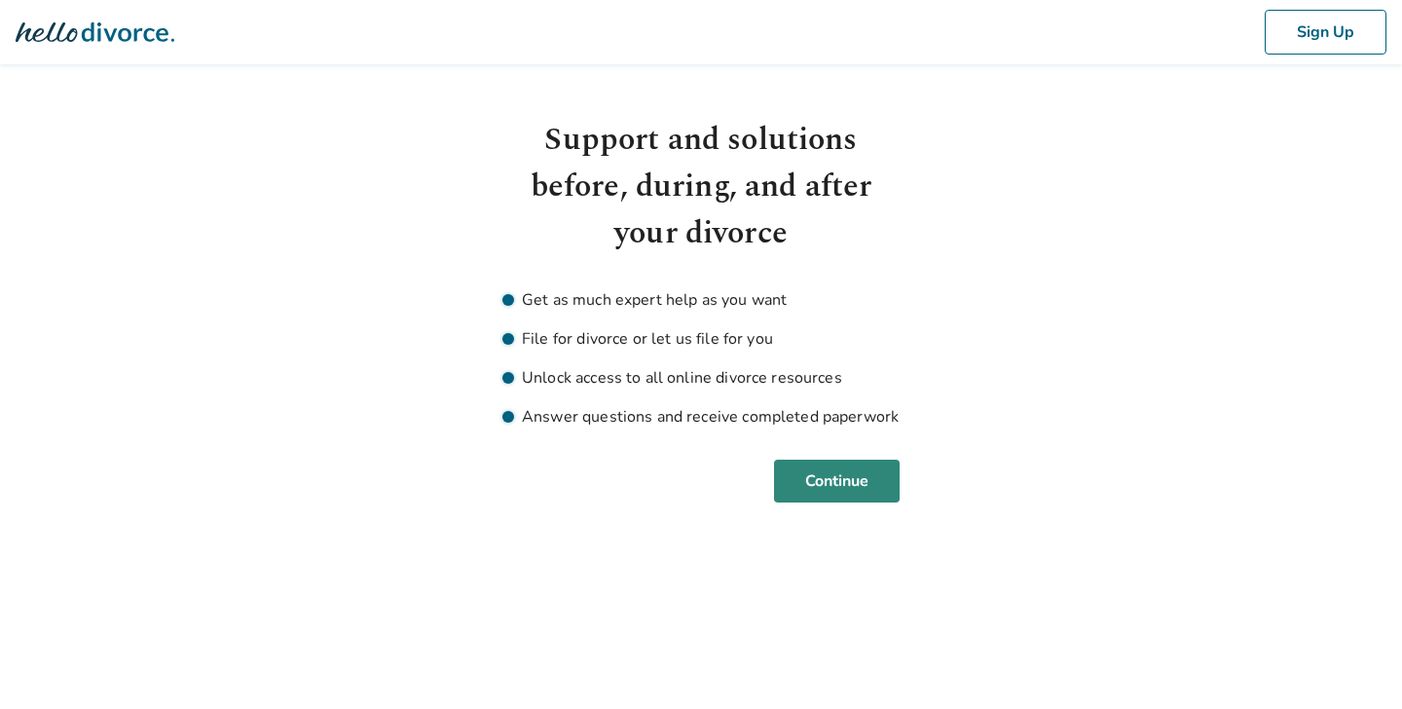
click at [815, 488] on button "Continue" at bounding box center [837, 481] width 126 height 43
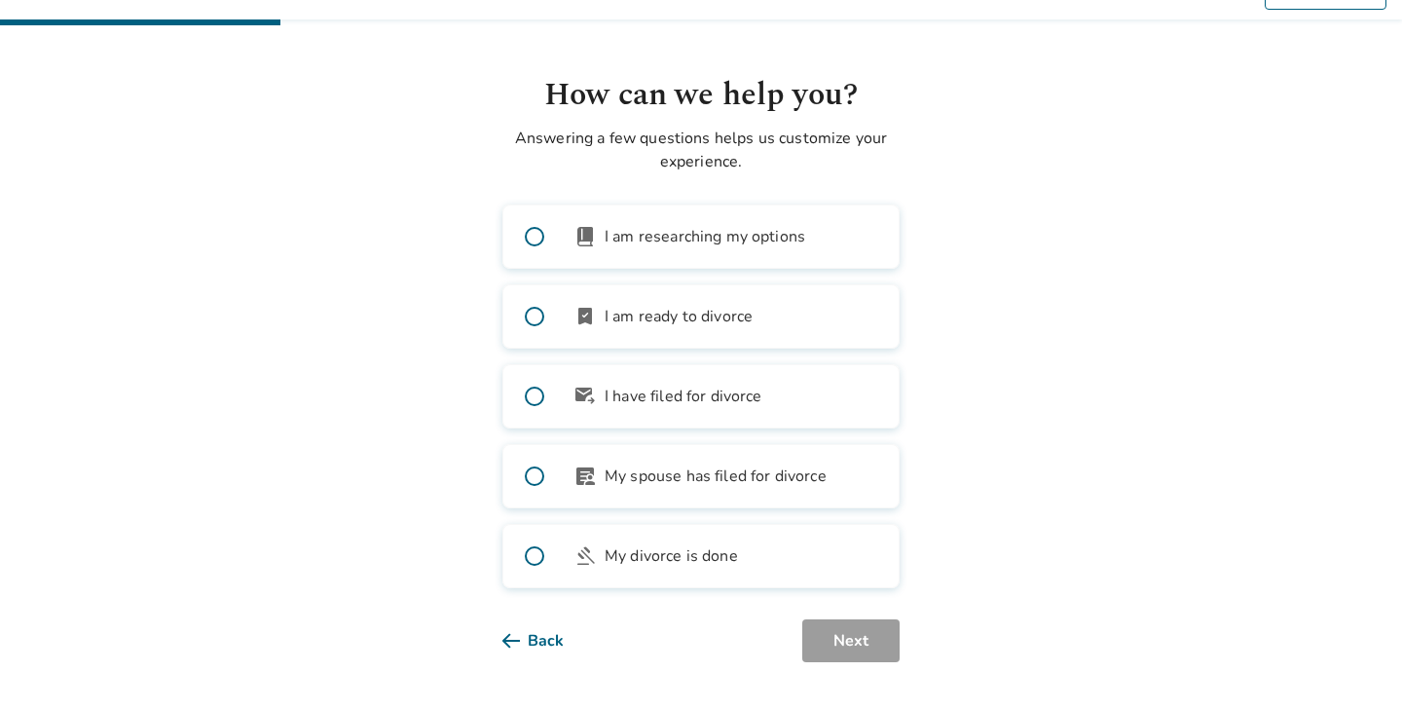
scroll to position [45, 0]
click at [535, 316] on span at bounding box center [534, 316] width 62 height 62
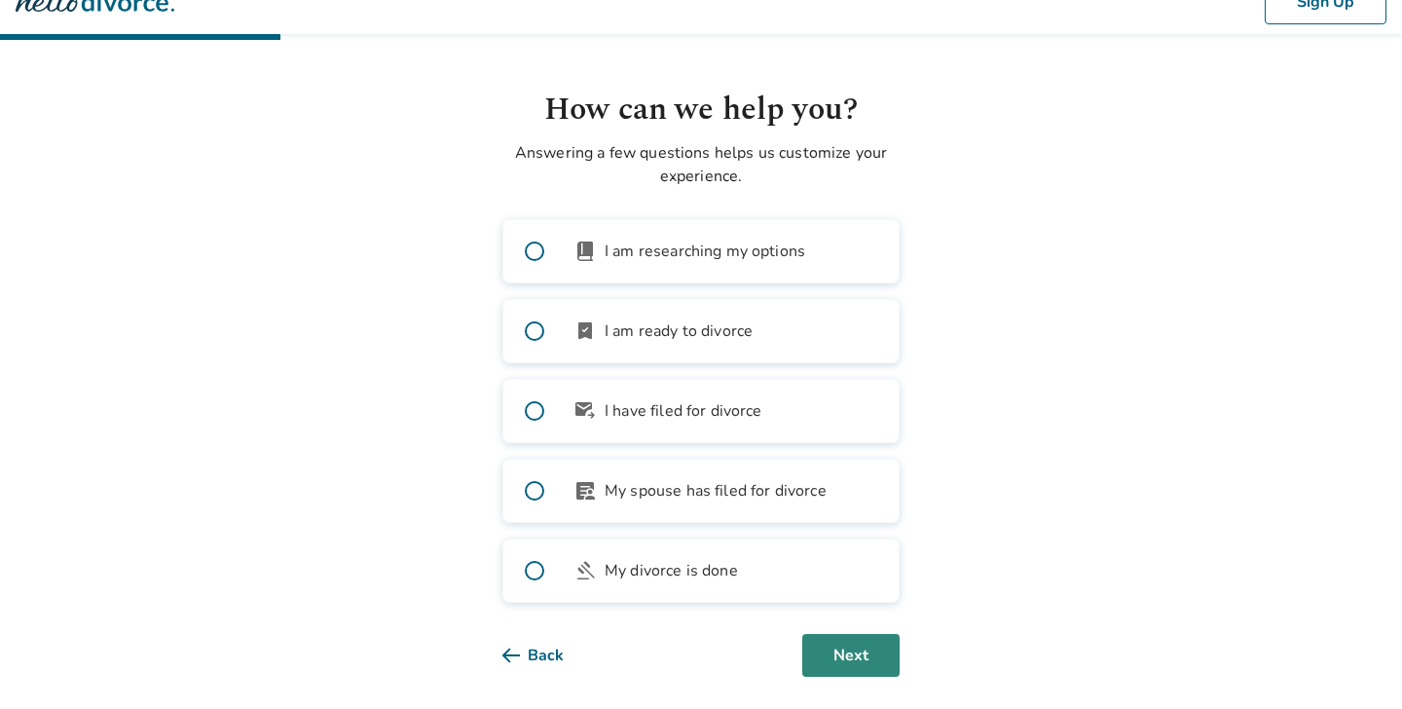
click at [855, 653] on button "Next" at bounding box center [850, 655] width 97 height 43
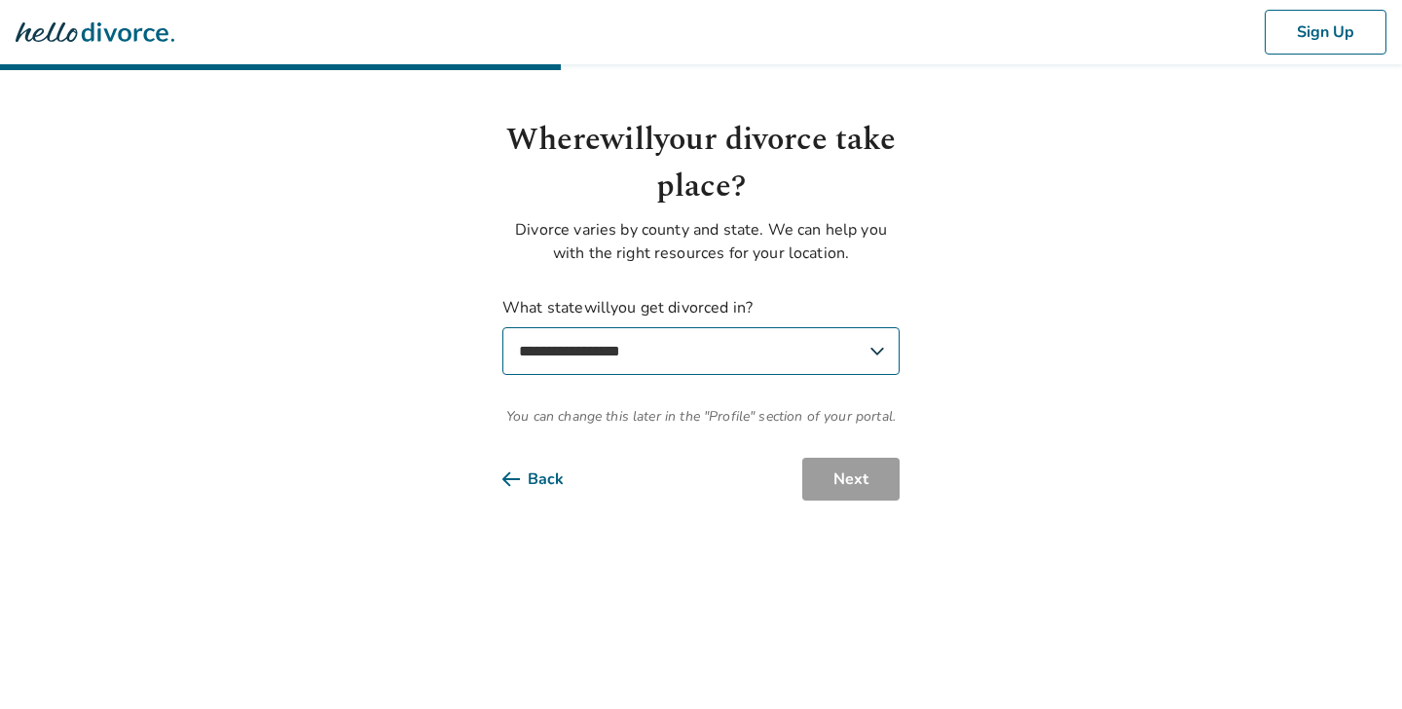
select select "**"
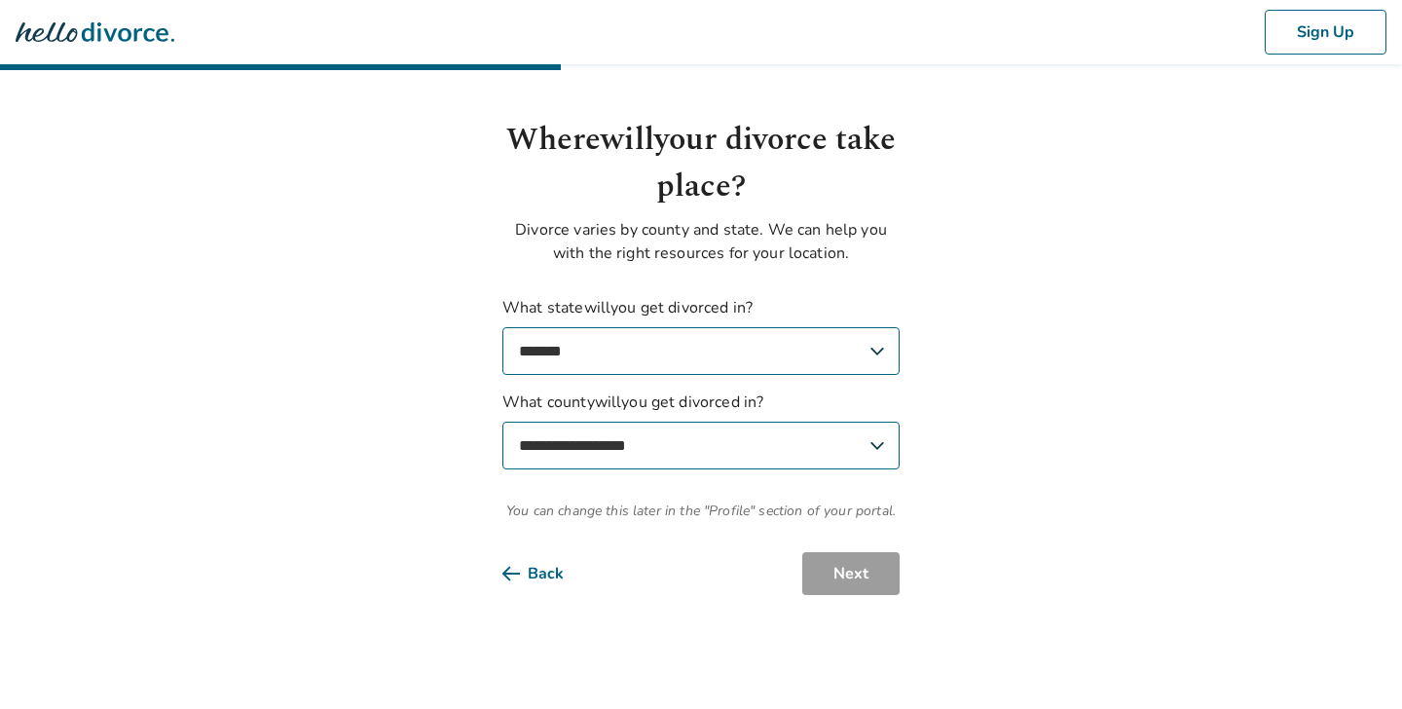
select select "**********"
click at [846, 573] on button "Next" at bounding box center [850, 573] width 97 height 43
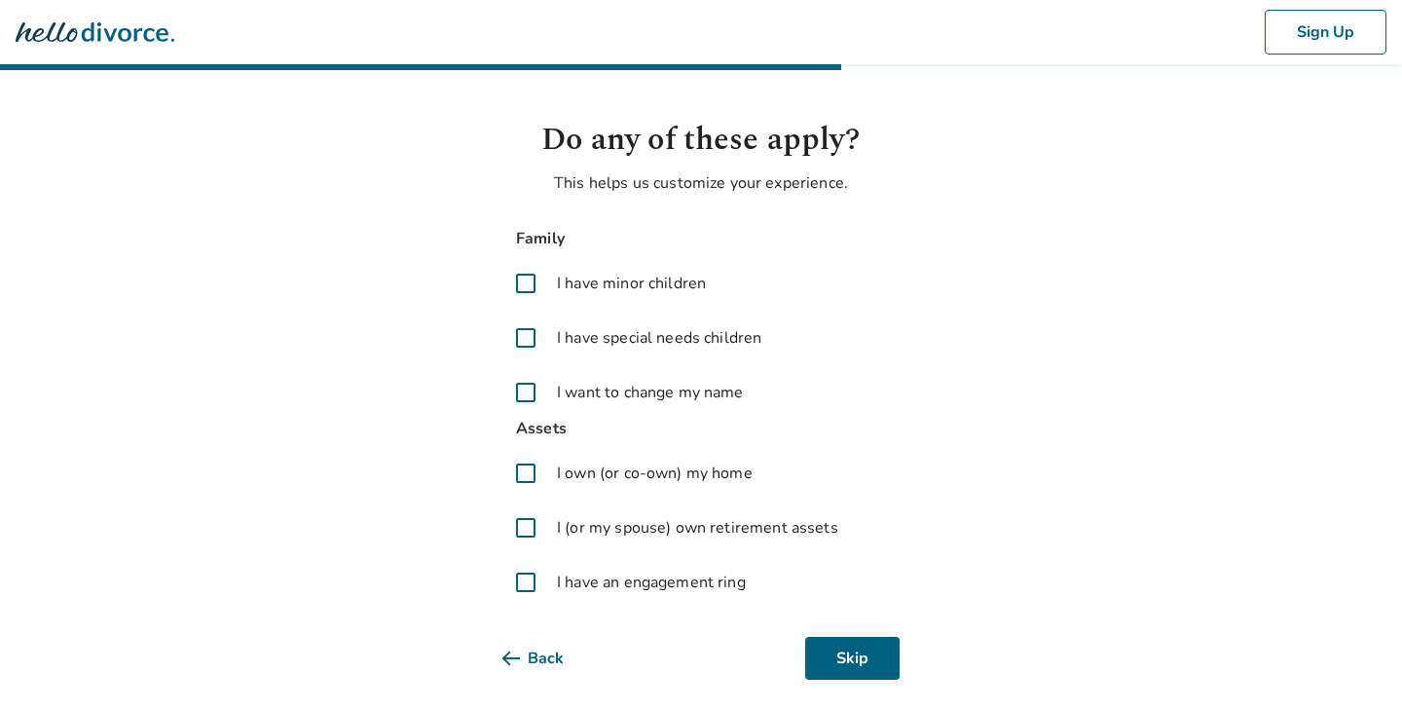
scroll to position [15, 0]
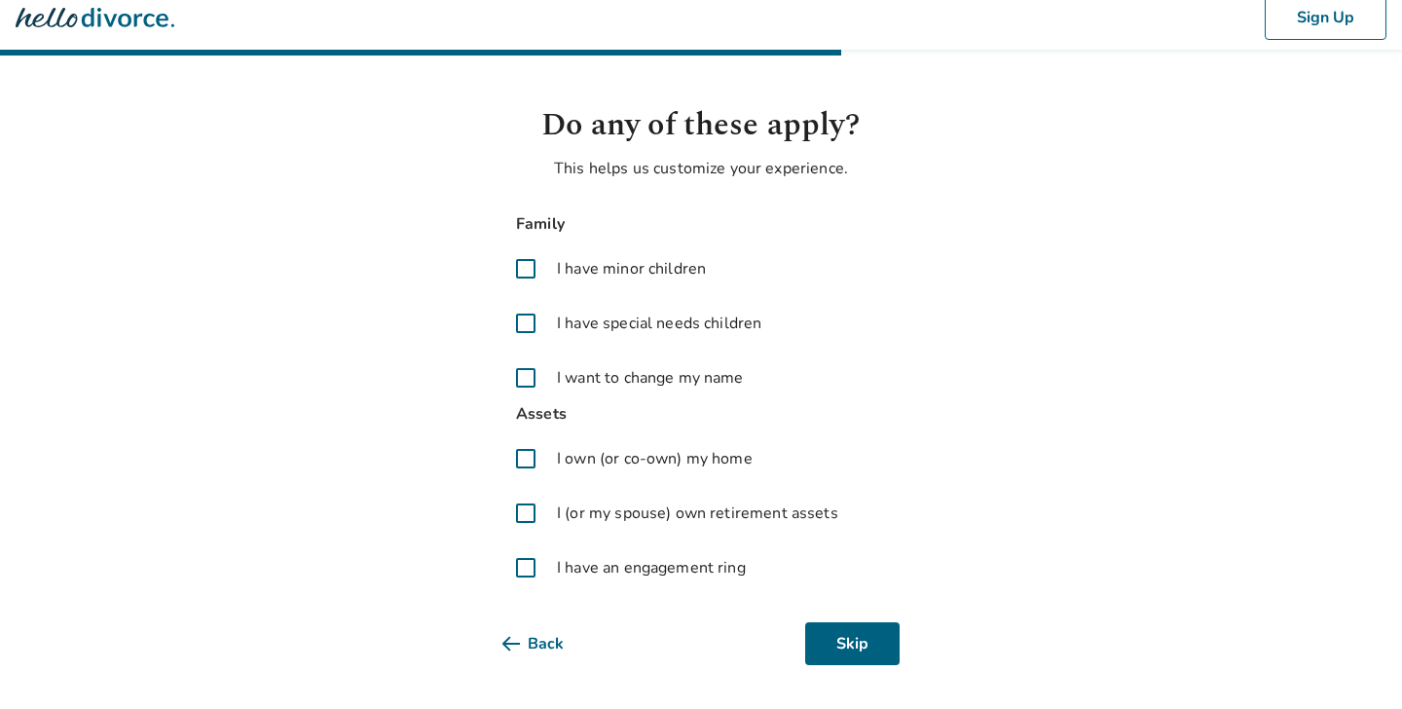
click at [527, 461] on span at bounding box center [525, 458] width 47 height 47
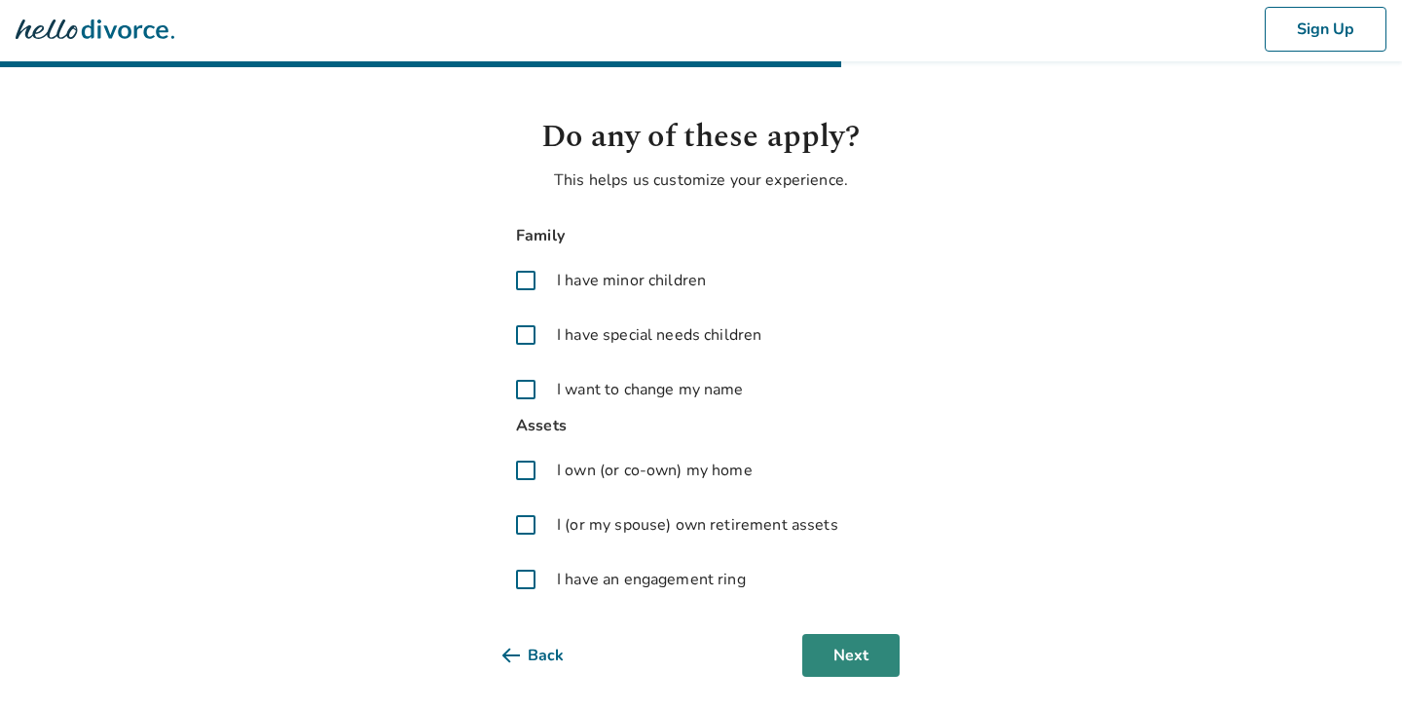
click at [862, 657] on button "Next" at bounding box center [850, 655] width 97 height 43
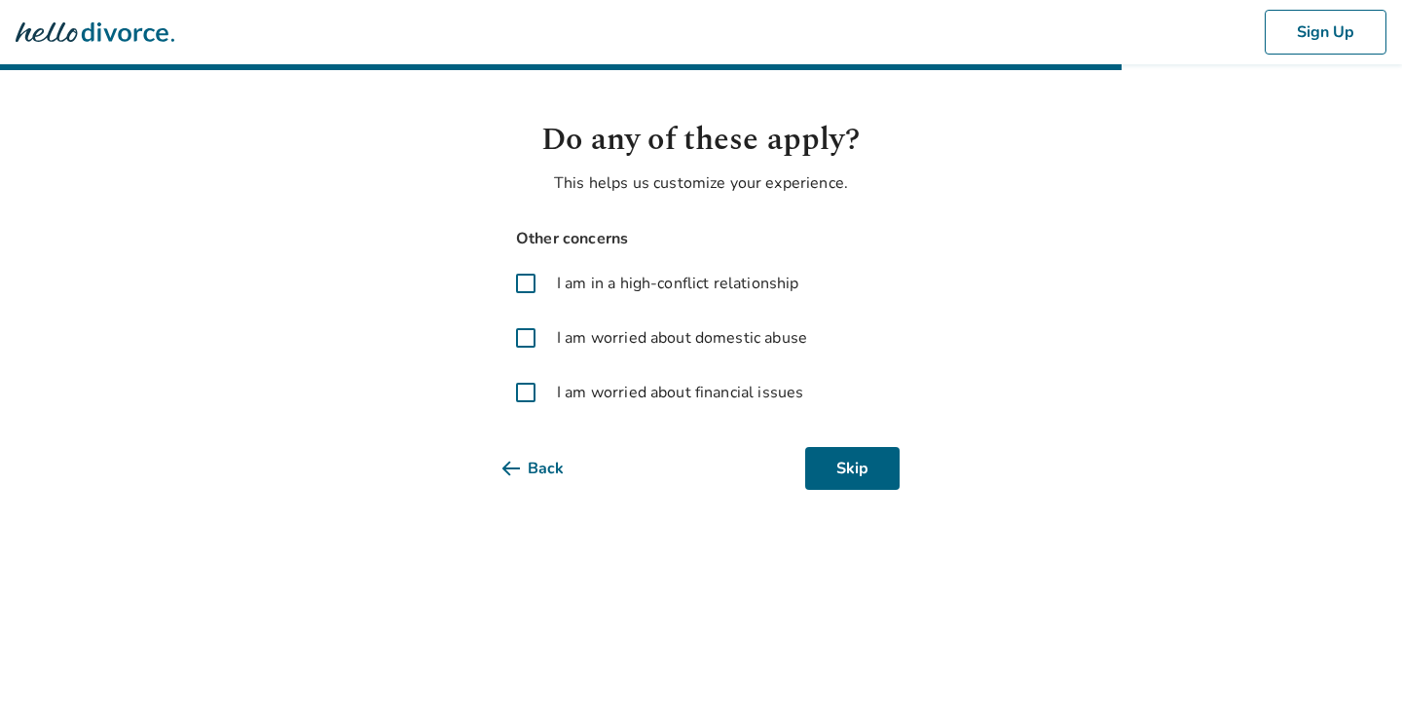
scroll to position [0, 0]
click at [860, 473] on button "Skip" at bounding box center [852, 468] width 94 height 43
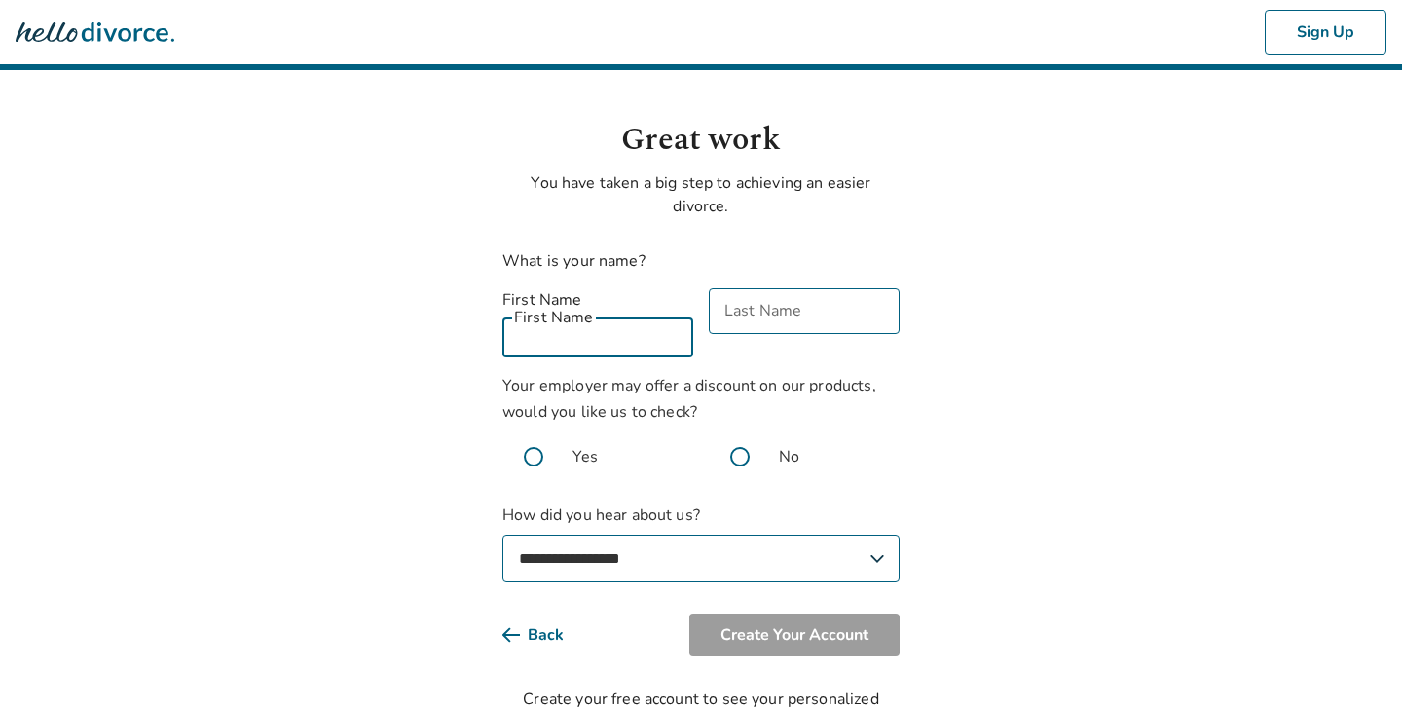
click at [593, 316] on div "First Name First Name" at bounding box center [597, 322] width 191 height 69
type input "*********"
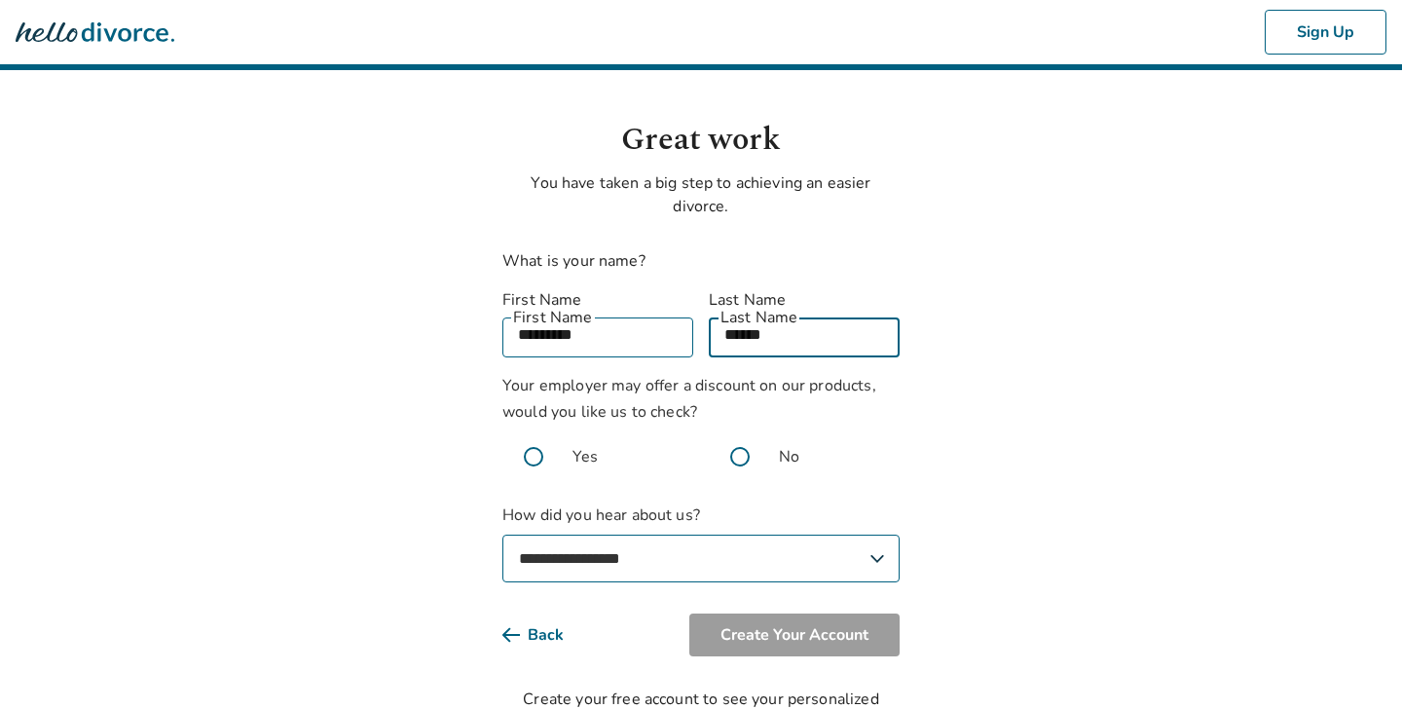
type input "******"
click at [567, 381] on span "Your employer may offer a discount on our products, would you like us to check?" at bounding box center [689, 399] width 374 height 48
click at [740, 435] on span at bounding box center [740, 457] width 62 height 62
select select "**********"
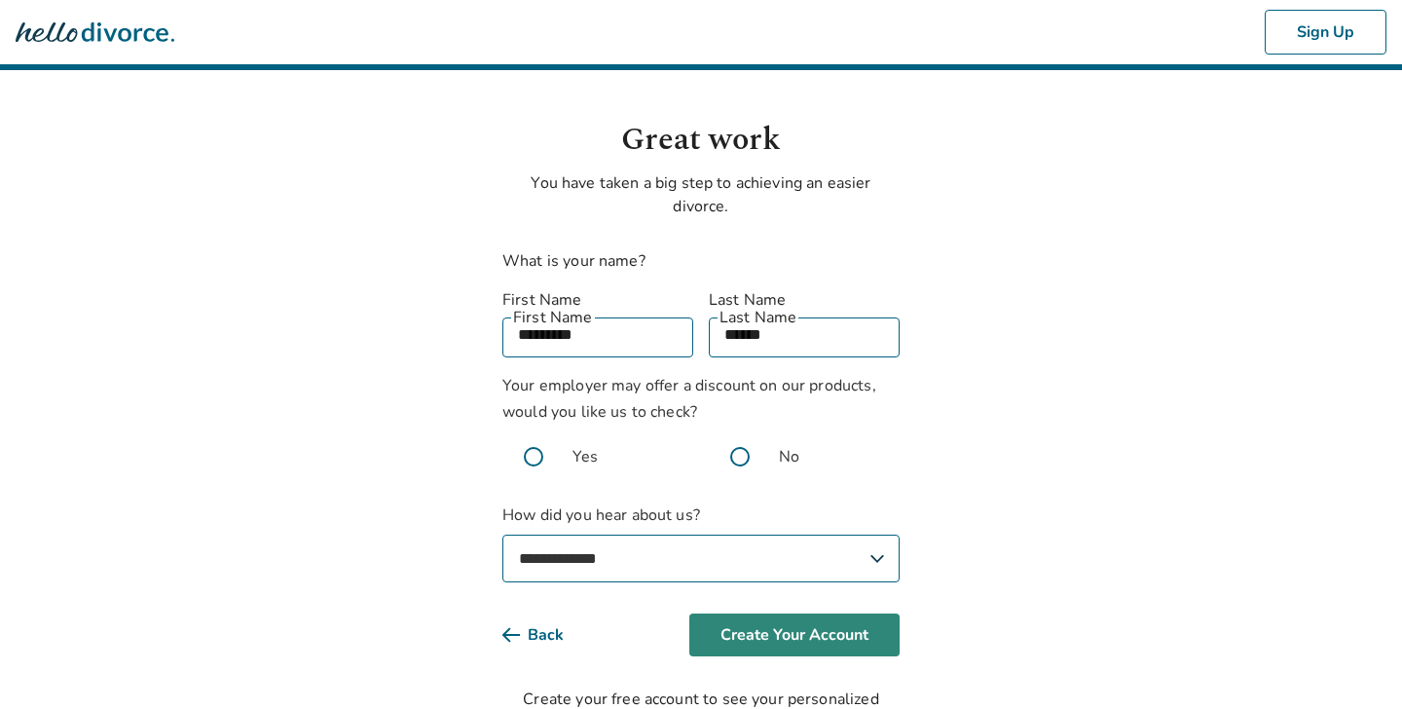
click at [812, 614] on button "Create Your Account" at bounding box center [794, 635] width 210 height 43
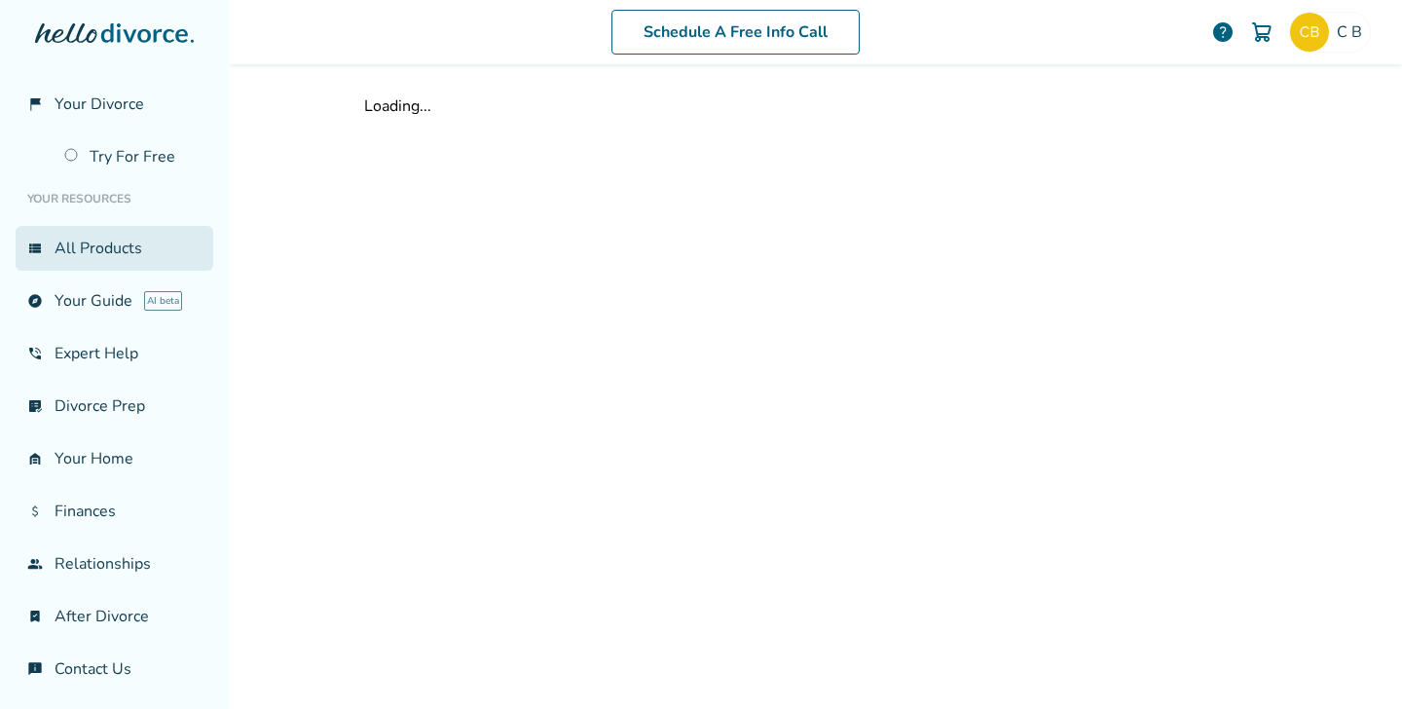
click at [126, 242] on link "view_list All Products" at bounding box center [115, 248] width 198 height 45
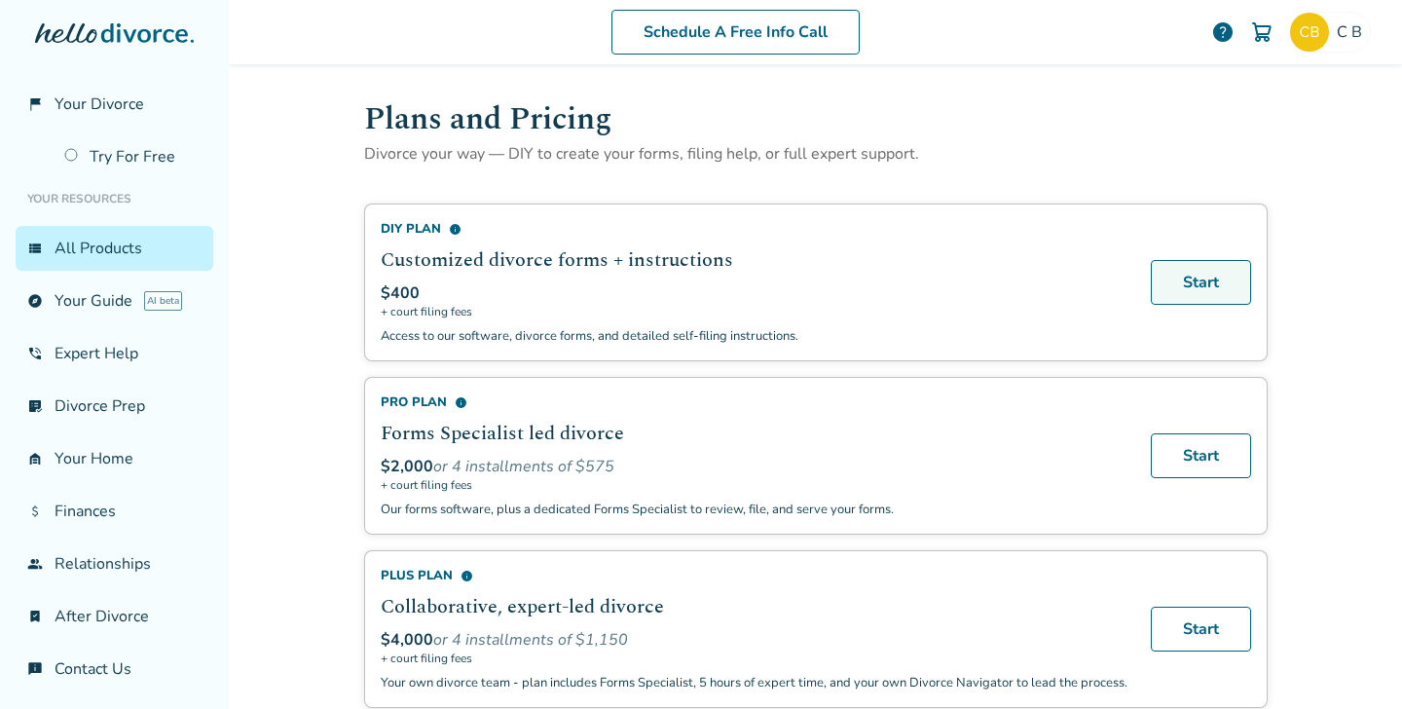
click at [1182, 287] on link "Start" at bounding box center [1201, 282] width 100 height 45
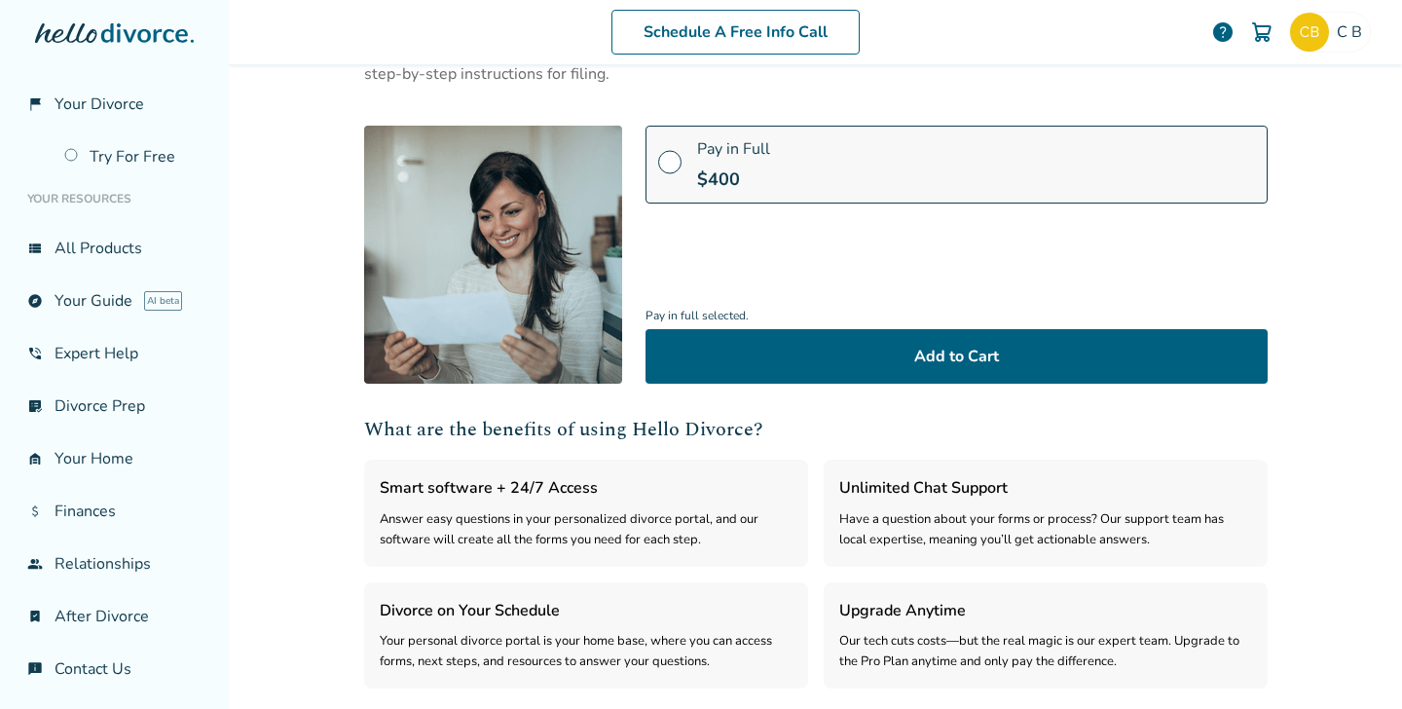
scroll to position [177, 0]
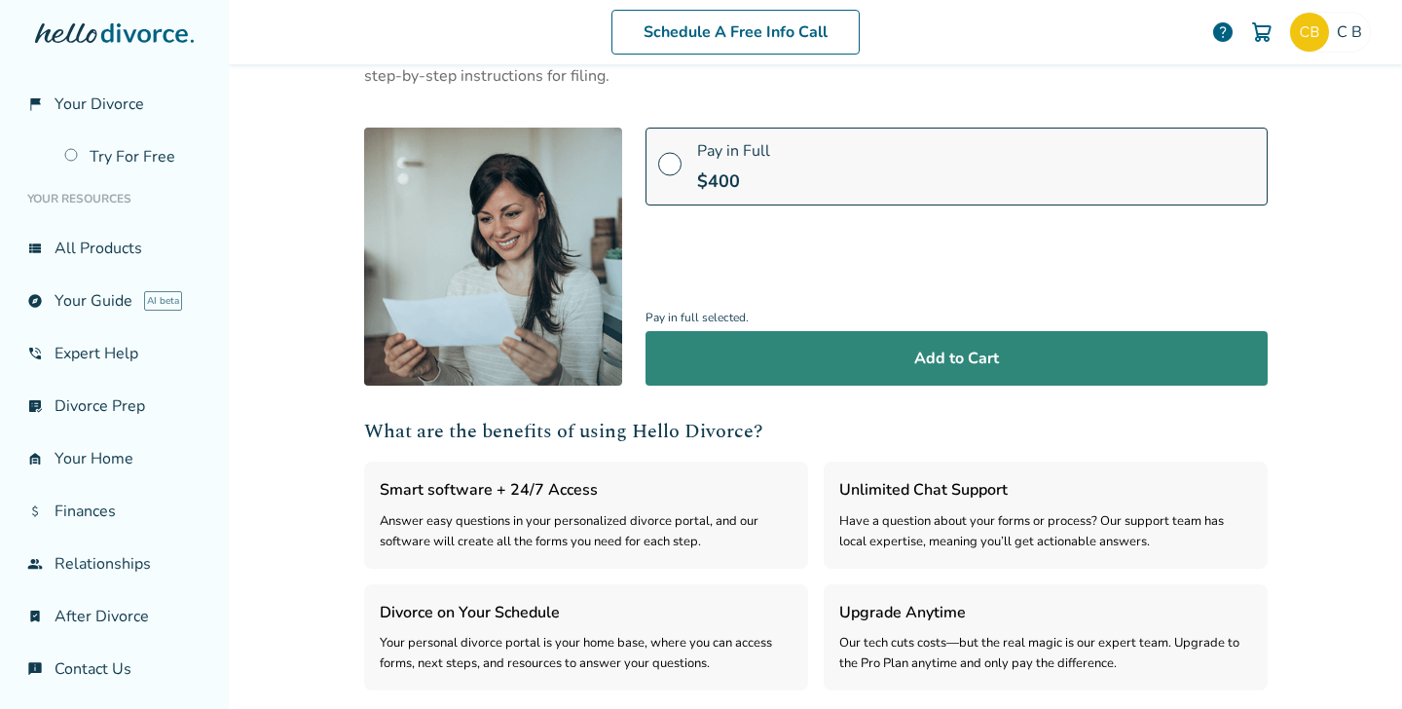
click at [1052, 359] on button "Add to Cart" at bounding box center [957, 358] width 622 height 55
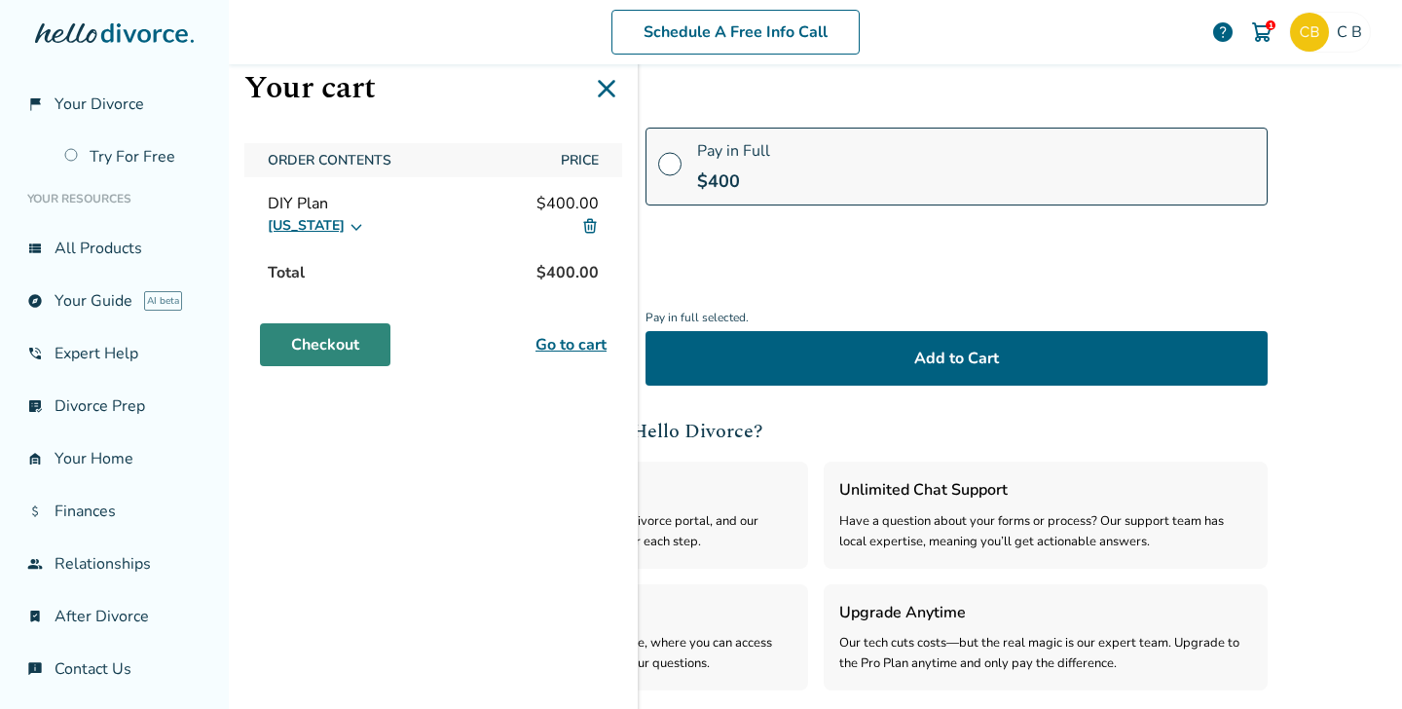
click at [358, 346] on link "Checkout" at bounding box center [325, 344] width 130 height 43
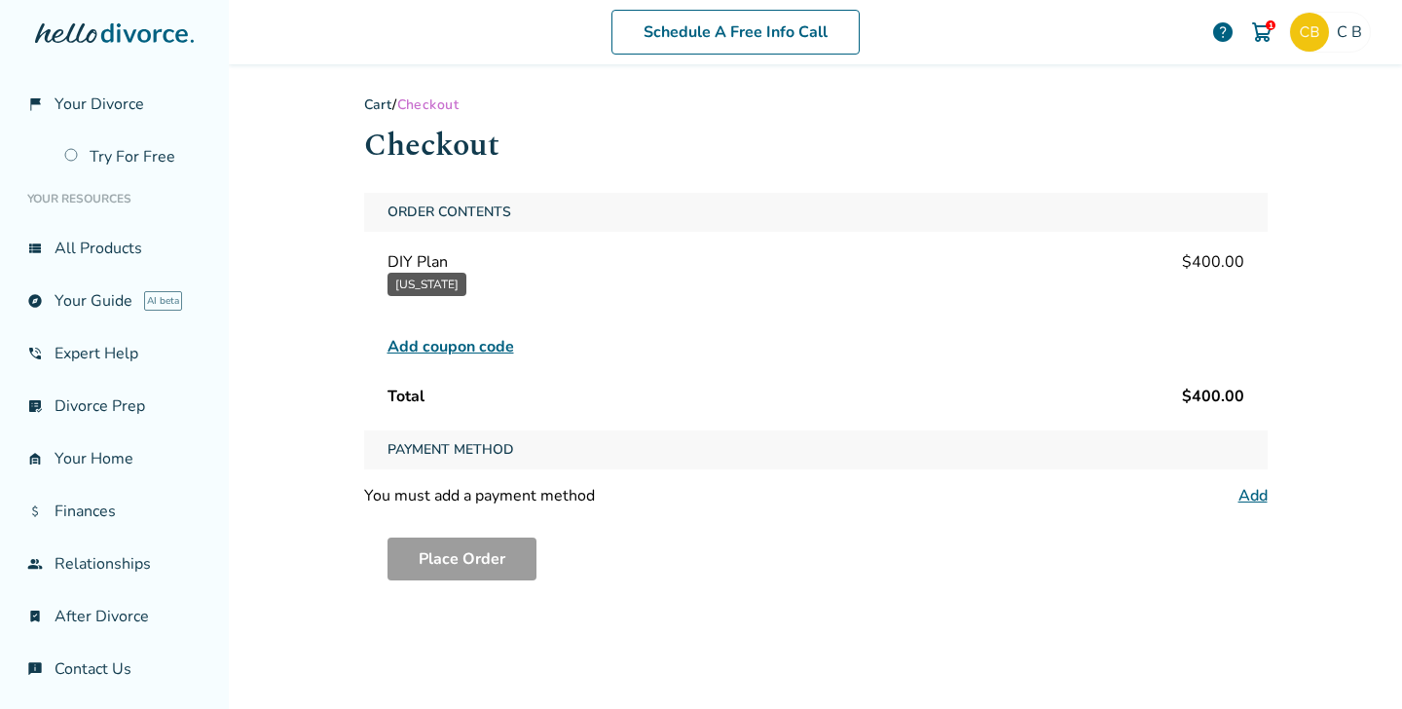
click at [458, 350] on span "Add coupon code" at bounding box center [451, 346] width 127 height 23
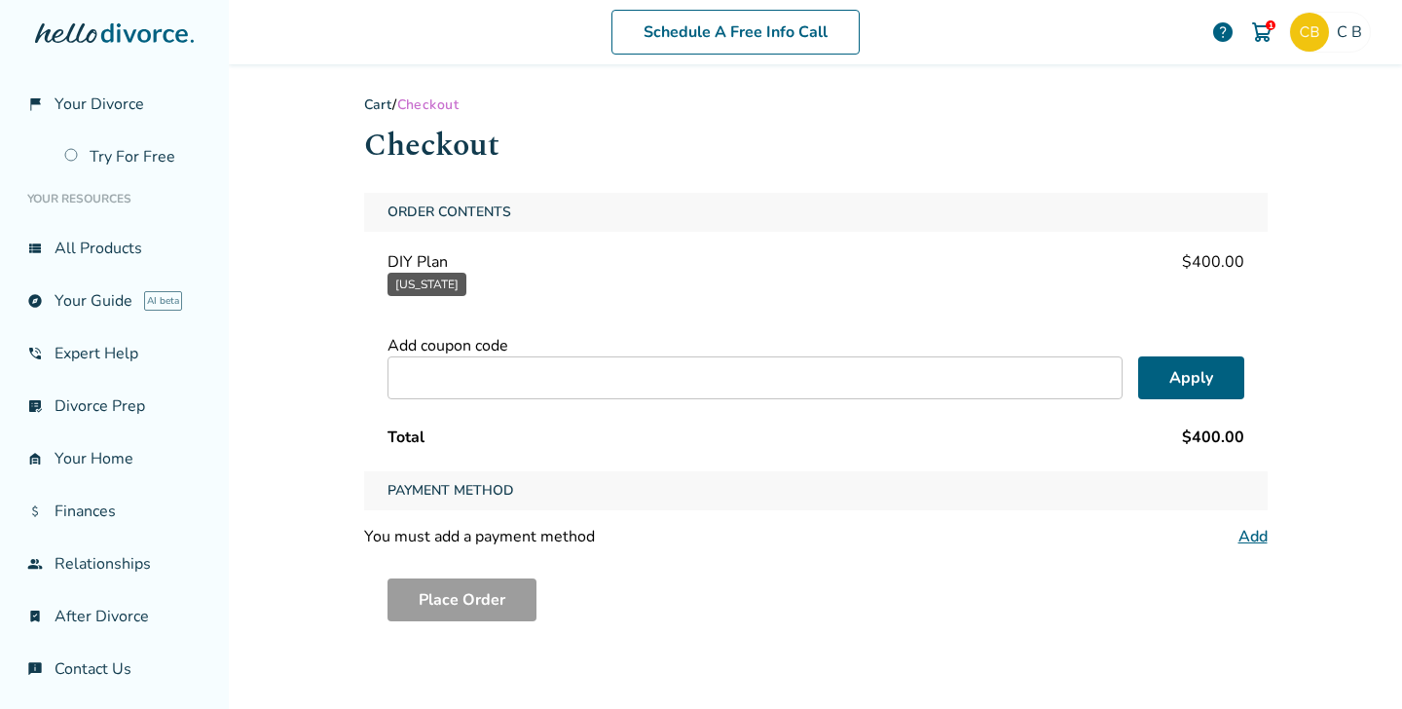
click at [464, 386] on input "text" at bounding box center [755, 377] width 735 height 43
type input "*****"
click at [1189, 376] on button "Apply" at bounding box center [1191, 377] width 106 height 43
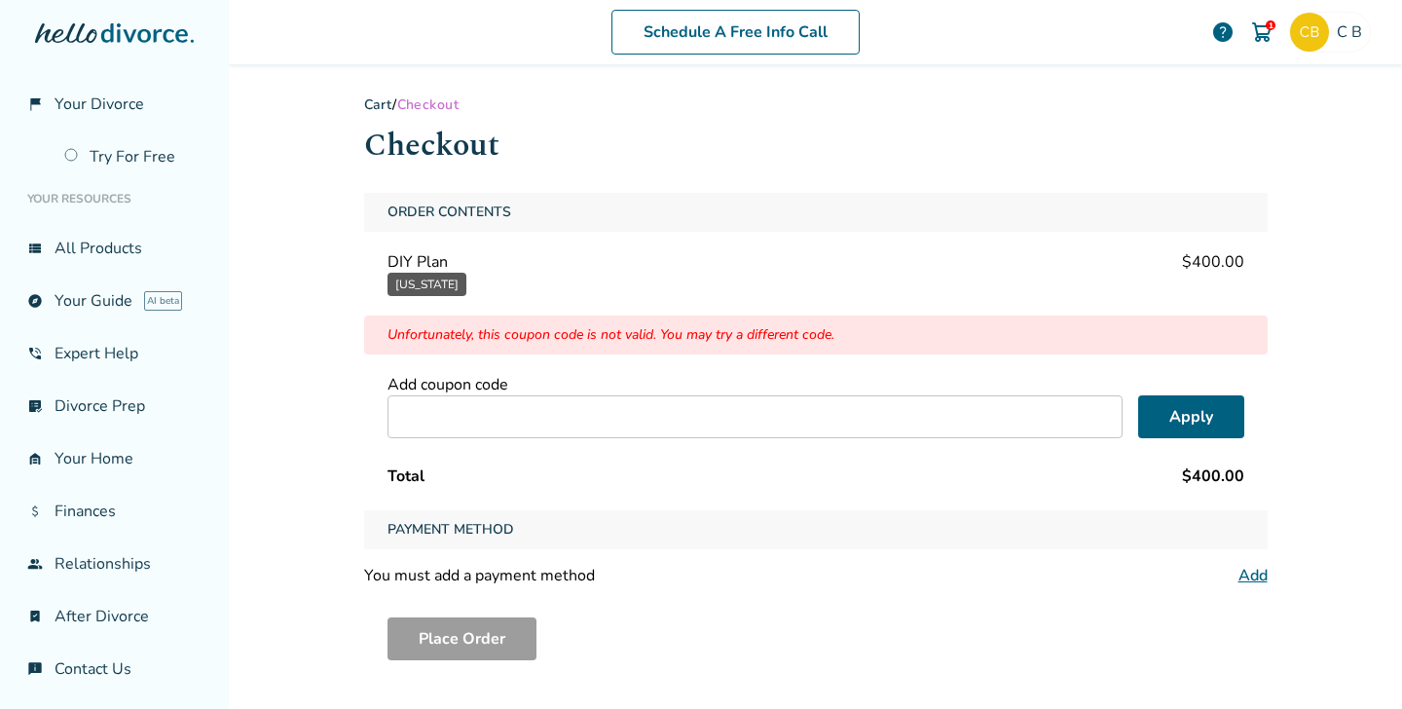
click at [1047, 413] on input "text" at bounding box center [755, 416] width 735 height 43
type input "******"
click at [1209, 421] on button "Apply" at bounding box center [1191, 416] width 106 height 43
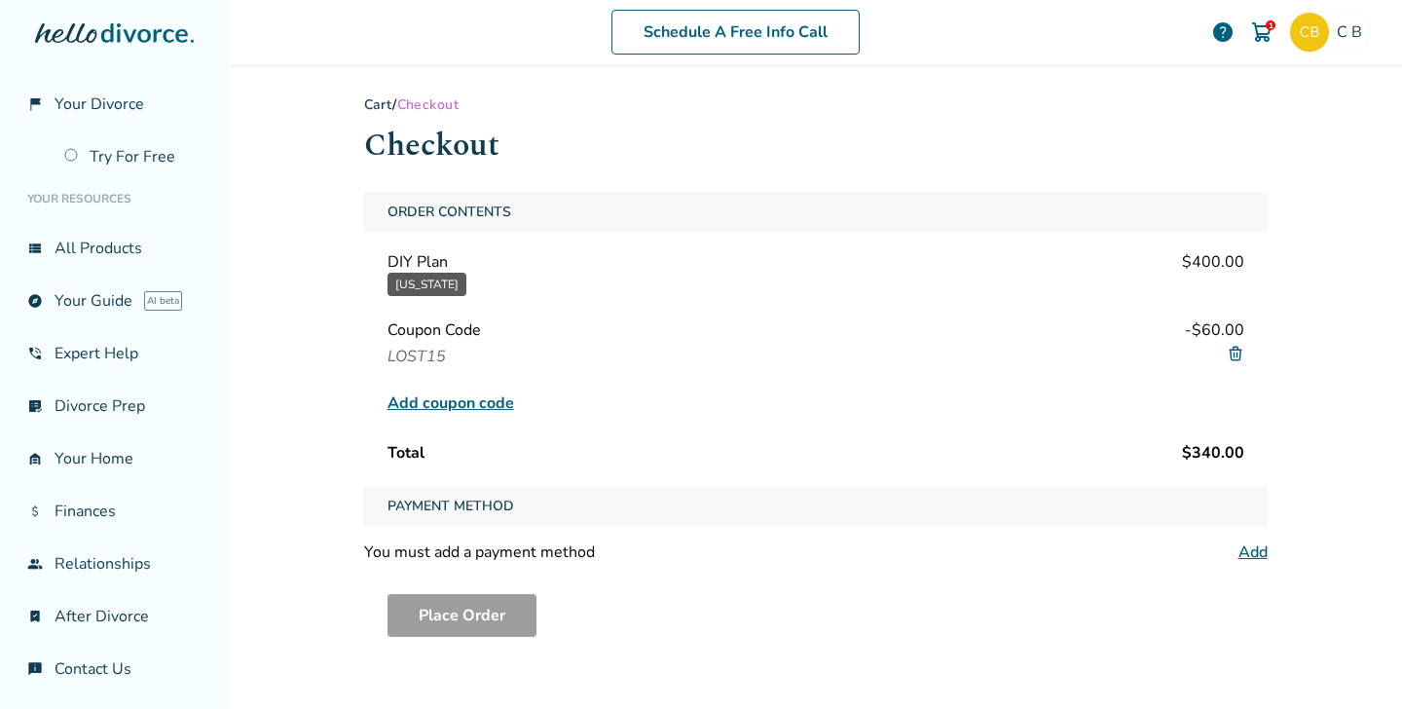
click at [496, 504] on span "Payment Method" at bounding box center [451, 506] width 142 height 39
click at [1252, 547] on link "Add" at bounding box center [1253, 551] width 29 height 21
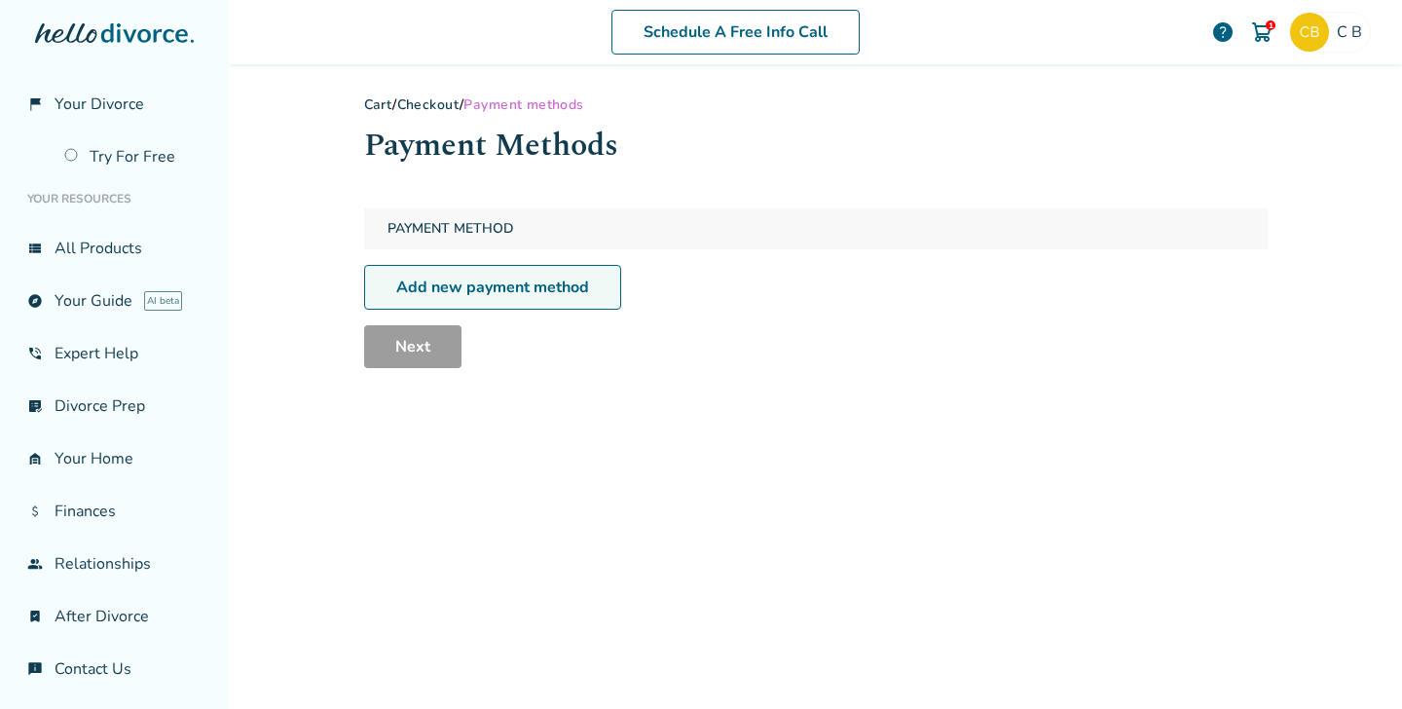
click at [567, 283] on link "Add new payment method" at bounding box center [492, 287] width 257 height 45
select select "**"
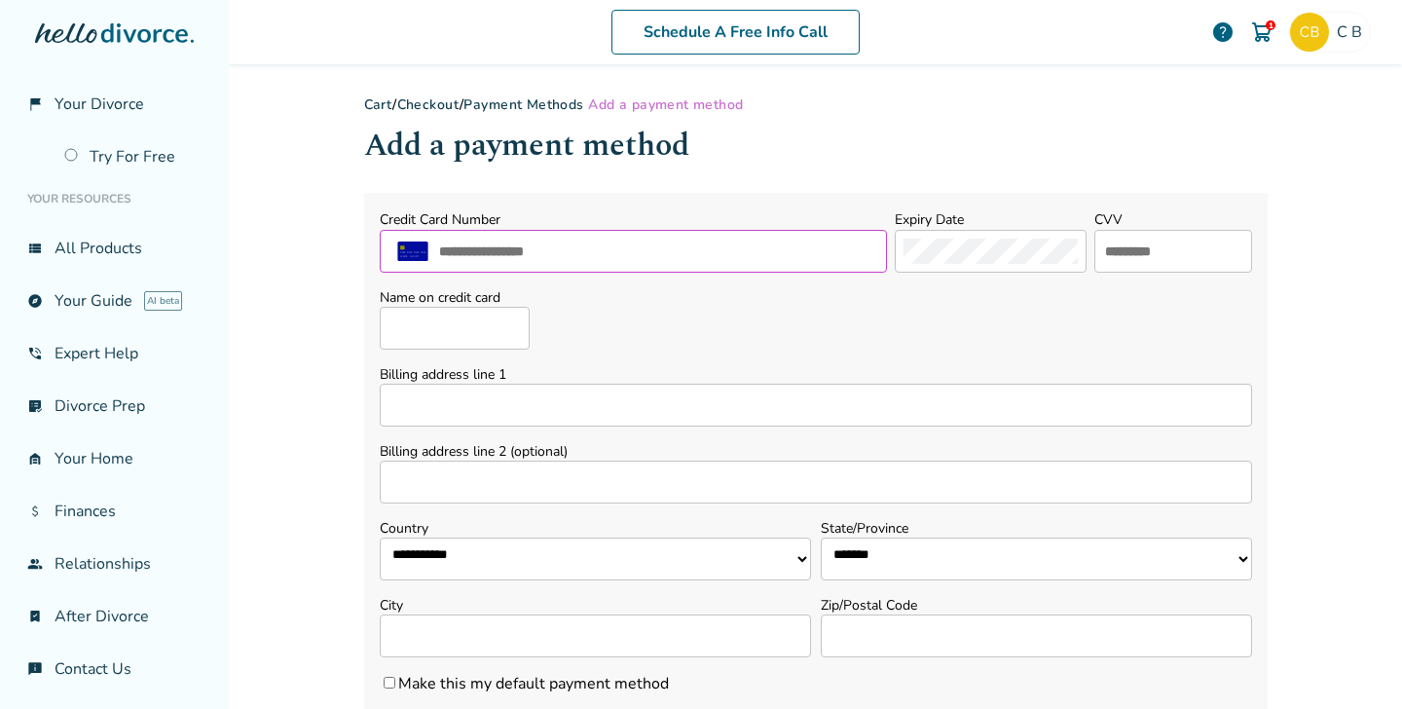
click at [560, 257] on input "text" at bounding box center [657, 251] width 441 height 25
type input "**********"
click at [1104, 246] on input "text" at bounding box center [1173, 251] width 140 height 25
type input "***"
click at [512, 328] on input "Name on credit card" at bounding box center [455, 328] width 150 height 43
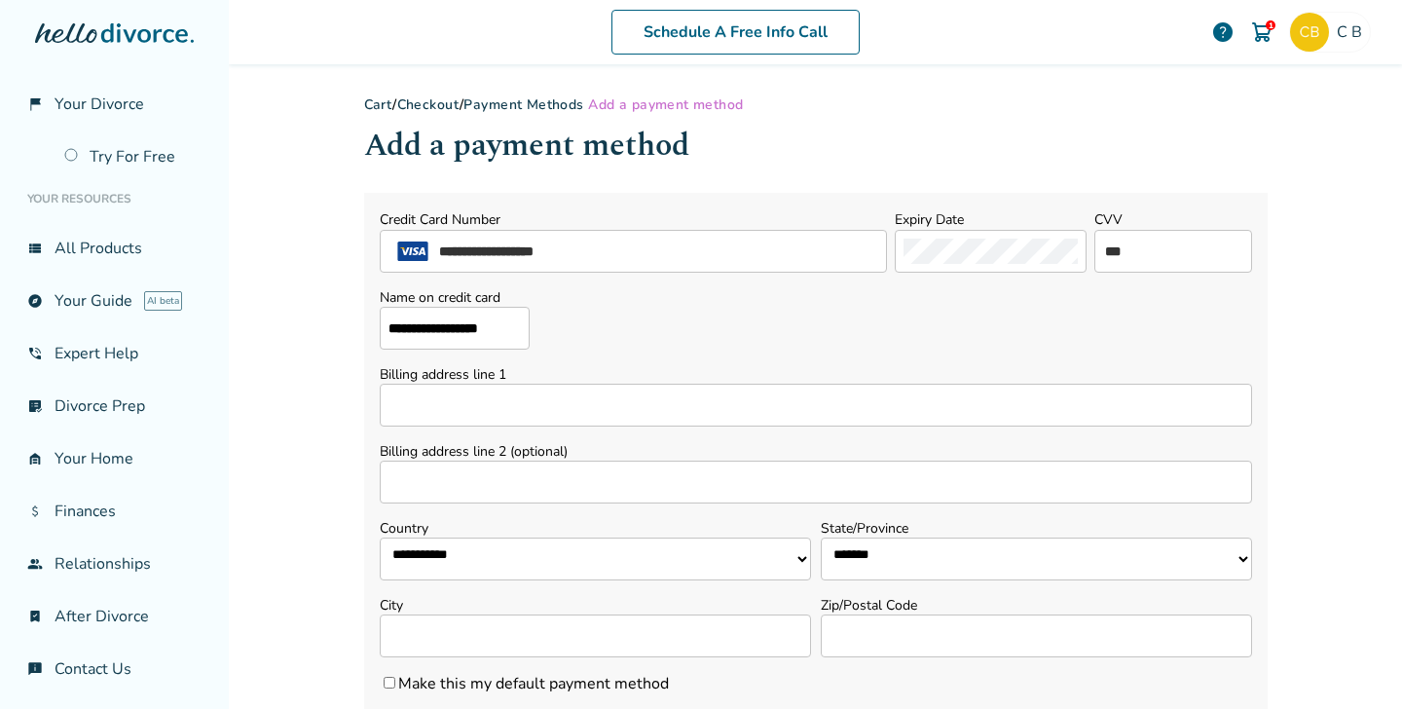
type input "**********"
type input "****"
select select "**"
type input "**********"
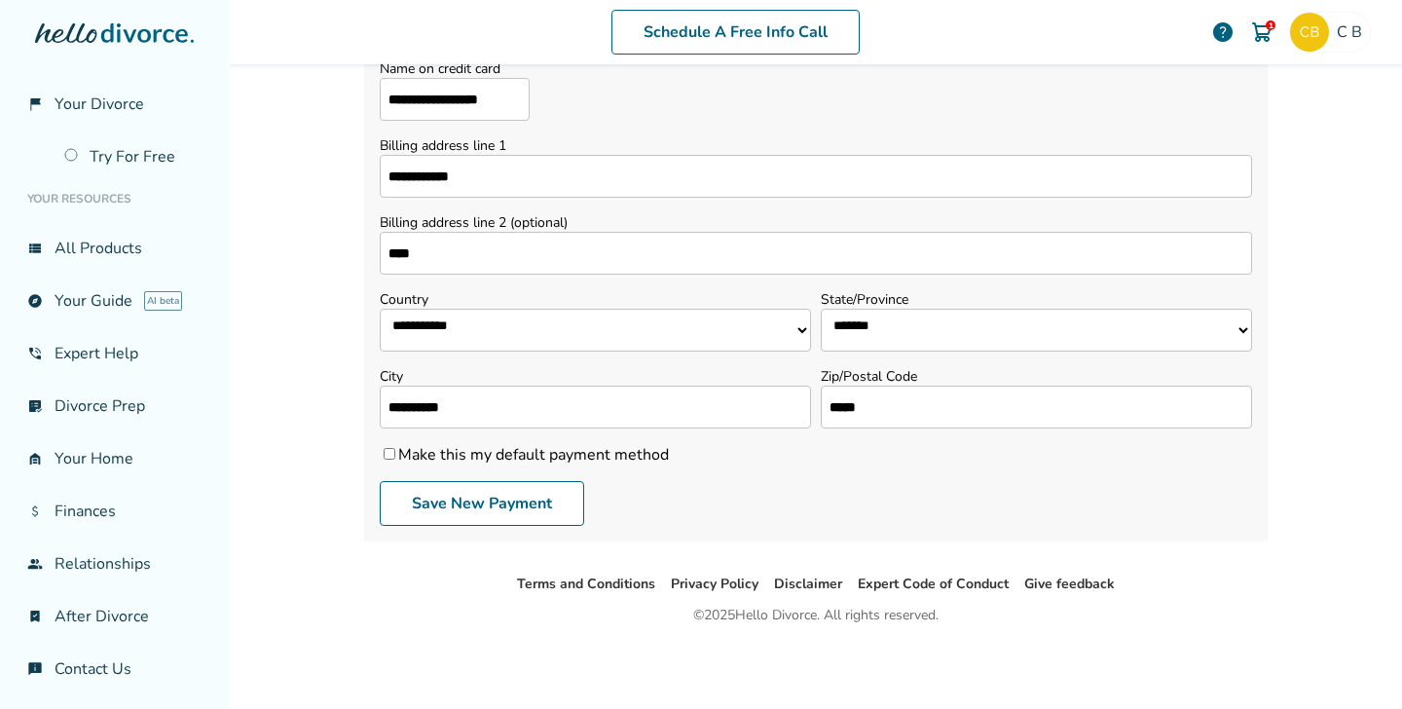
scroll to position [229, 0]
type input "*****"
click at [553, 502] on button "Save New Payment" at bounding box center [482, 503] width 205 height 45
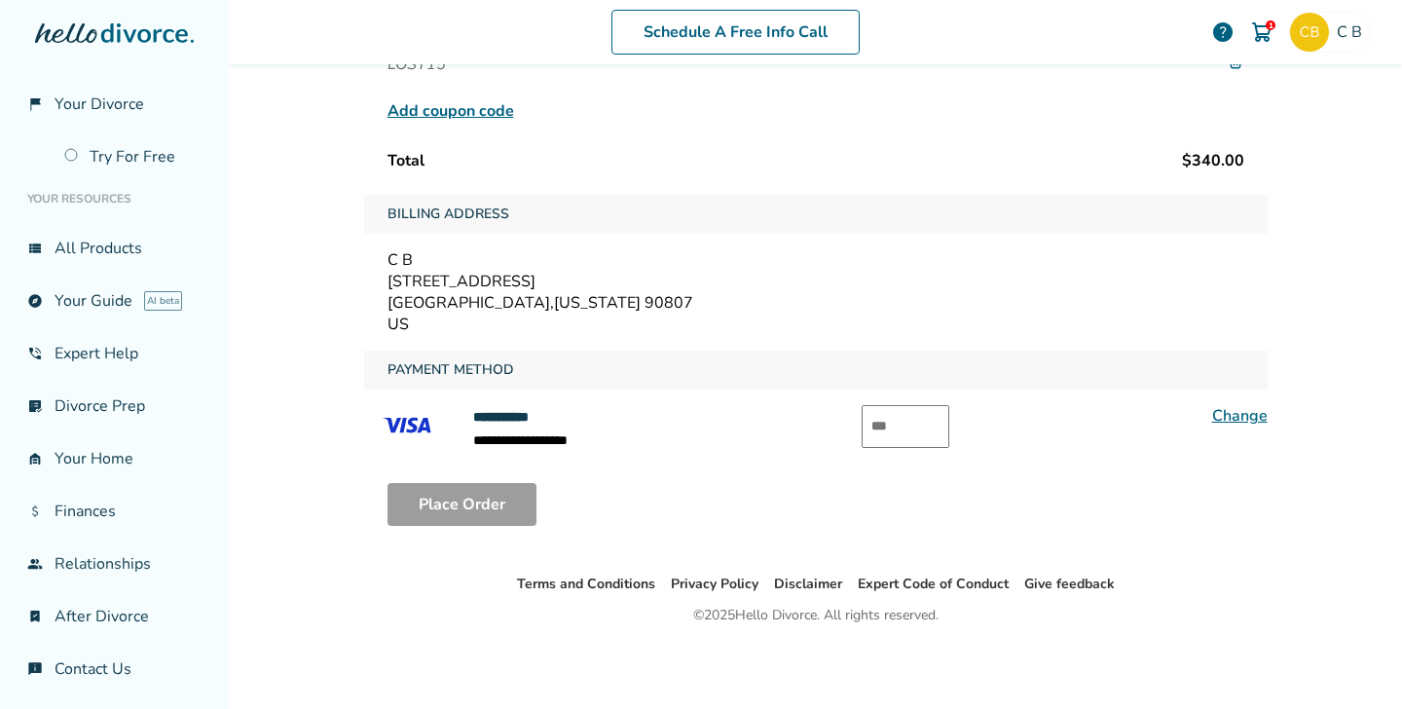
scroll to position [292, 0]
click at [913, 425] on input "text" at bounding box center [906, 426] width 88 height 43
type input "***"
click at [495, 512] on button "Place Order" at bounding box center [462, 504] width 149 height 43
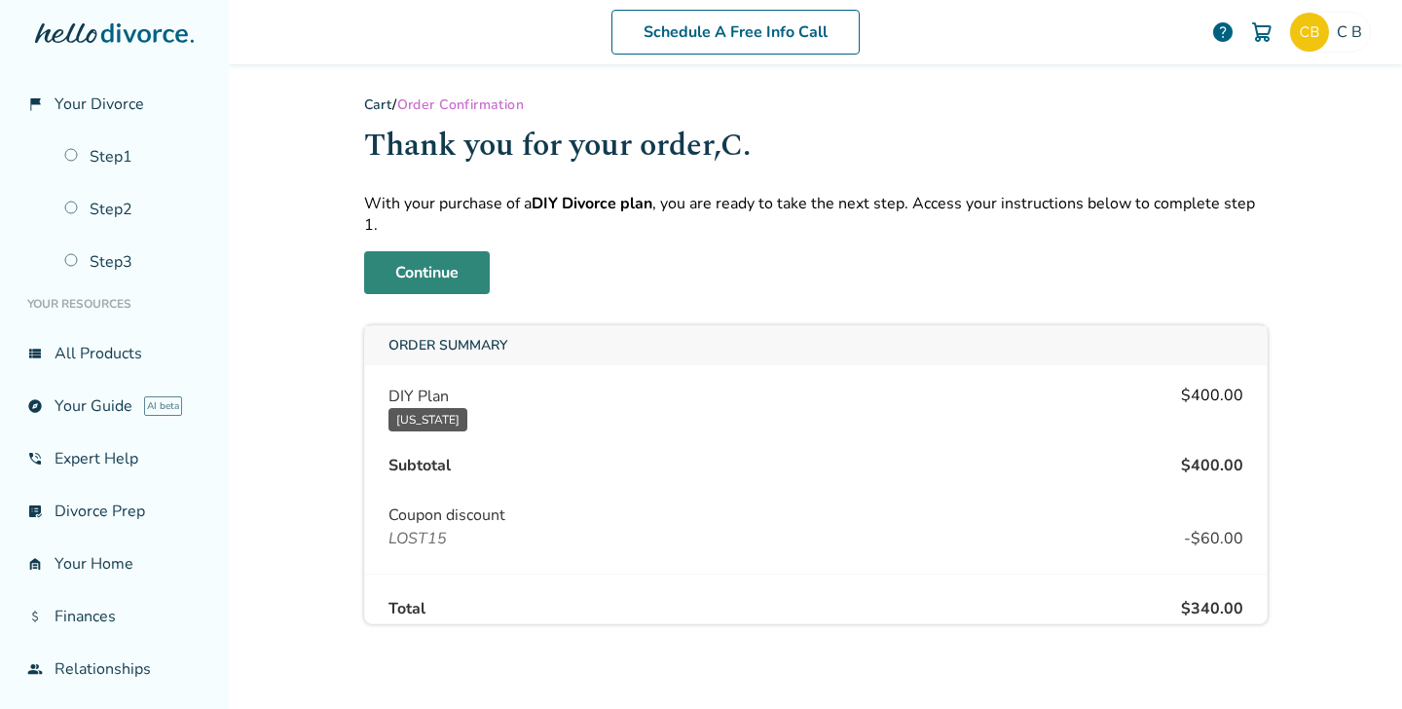
click at [459, 251] on link "Continue" at bounding box center [427, 272] width 126 height 43
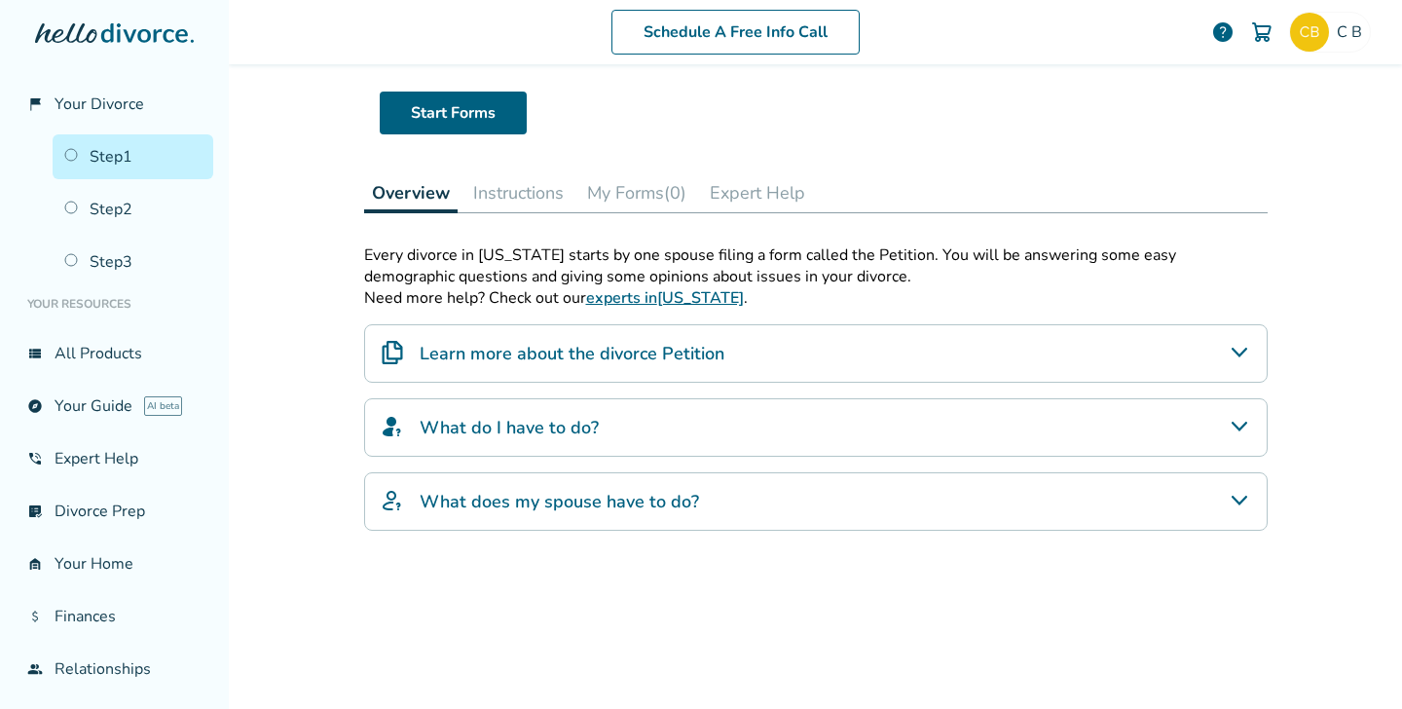
scroll to position [145, 0]
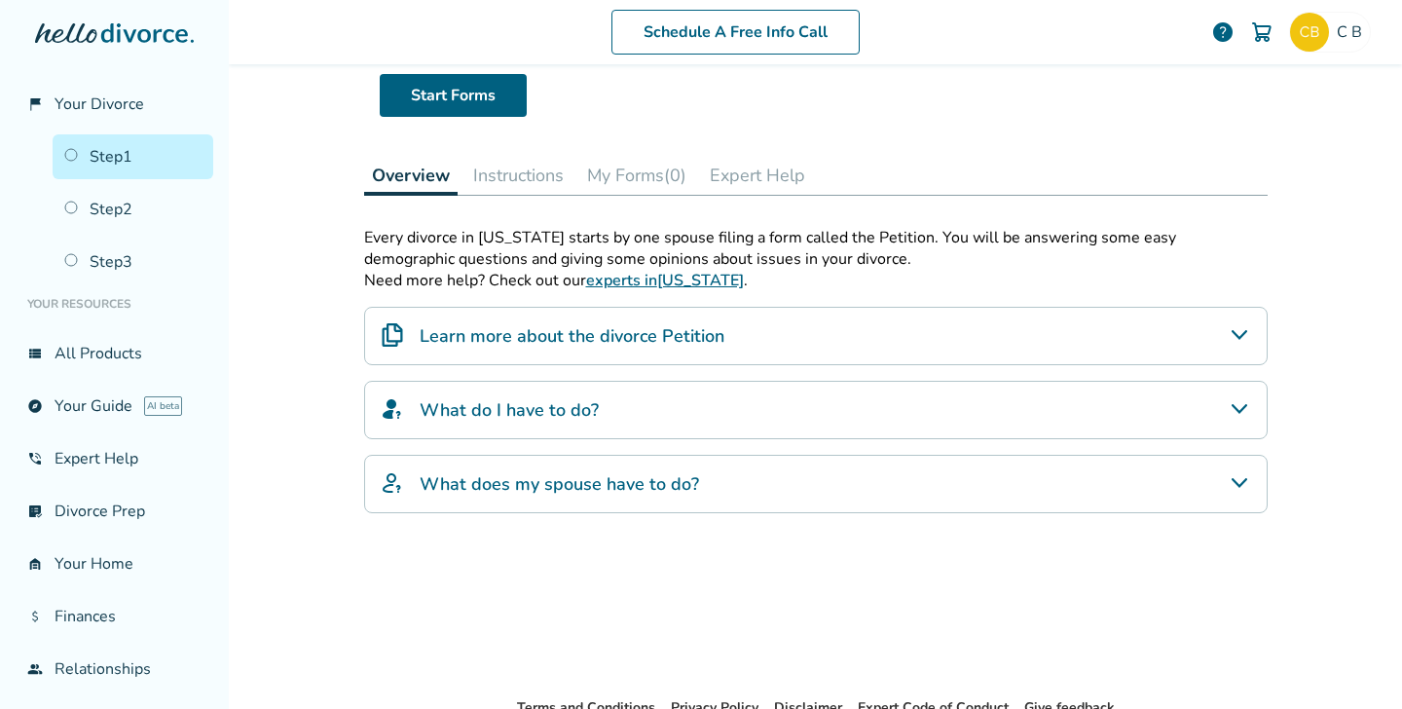
click at [613, 174] on button "My Forms (0)" at bounding box center [636, 175] width 115 height 39
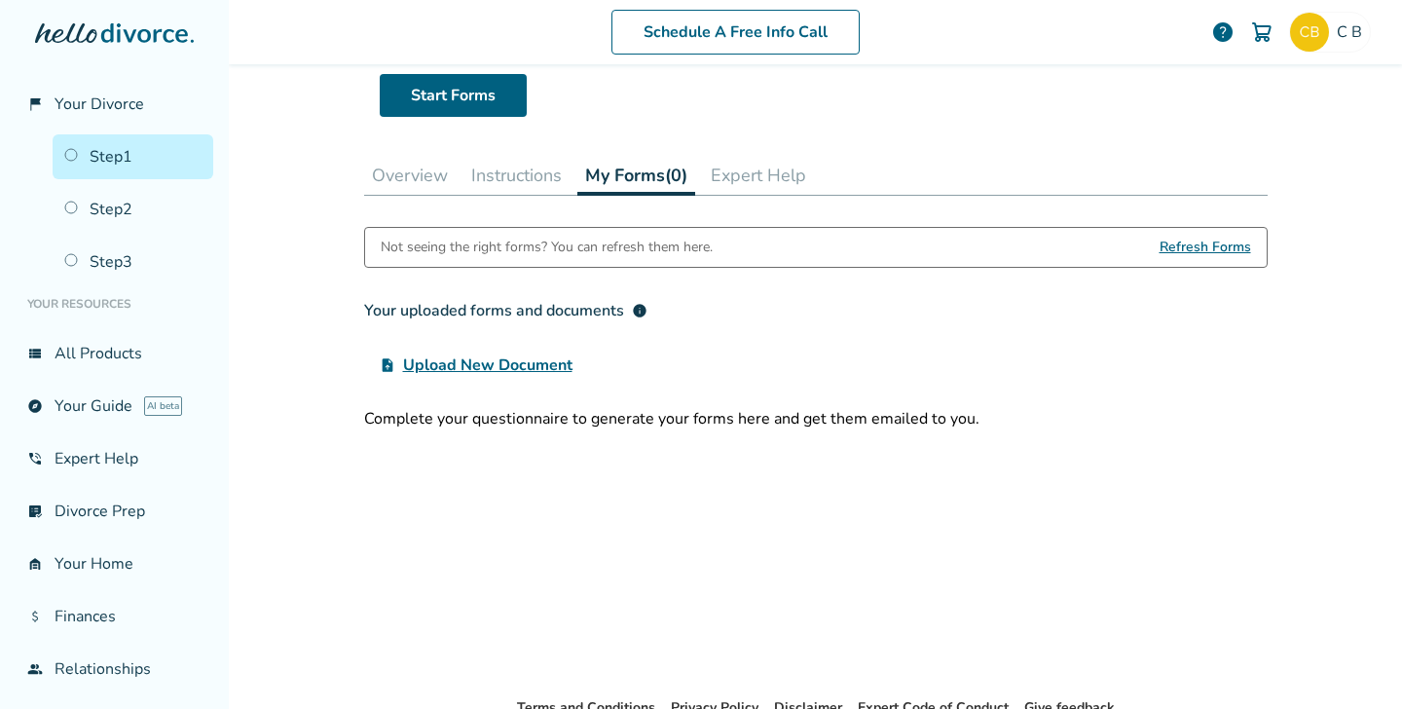
click at [540, 179] on button "Instructions" at bounding box center [517, 175] width 106 height 39
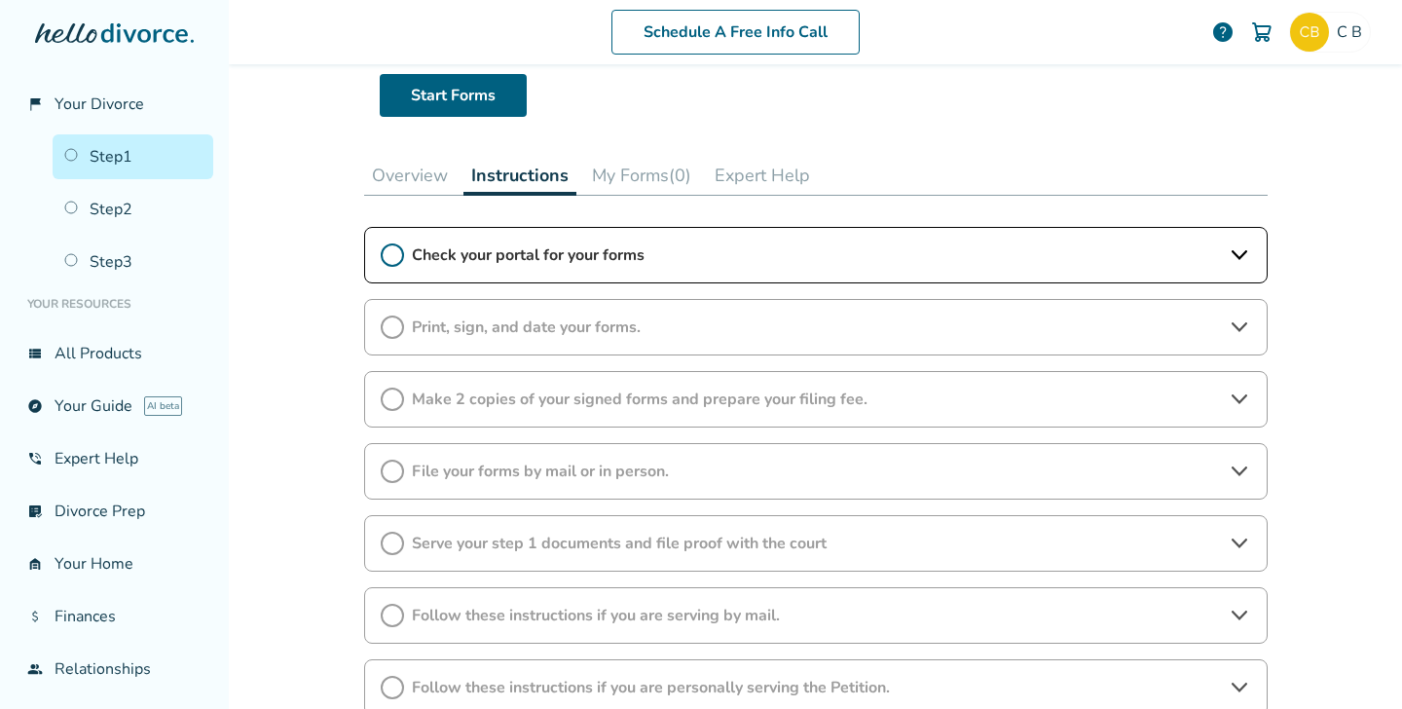
click at [392, 252] on icon at bounding box center [392, 254] width 23 height 23
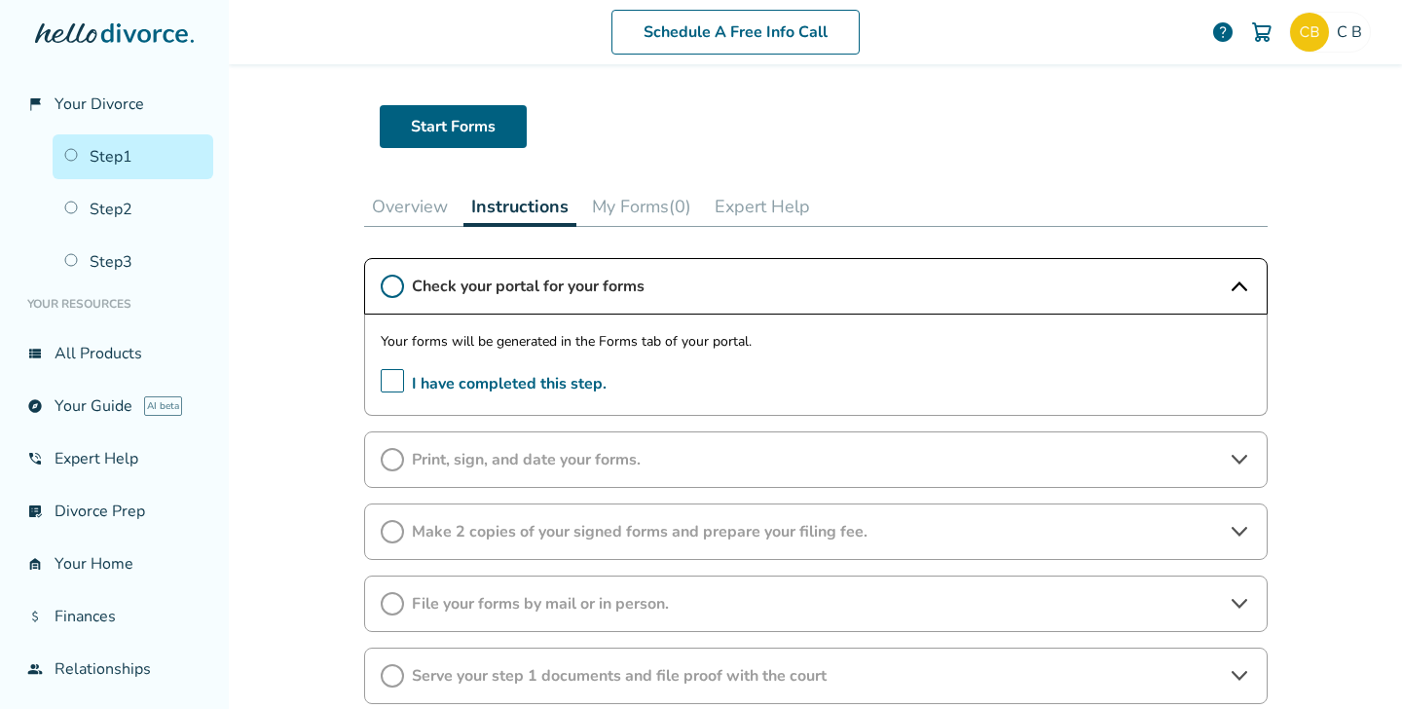
scroll to position [97, 0]
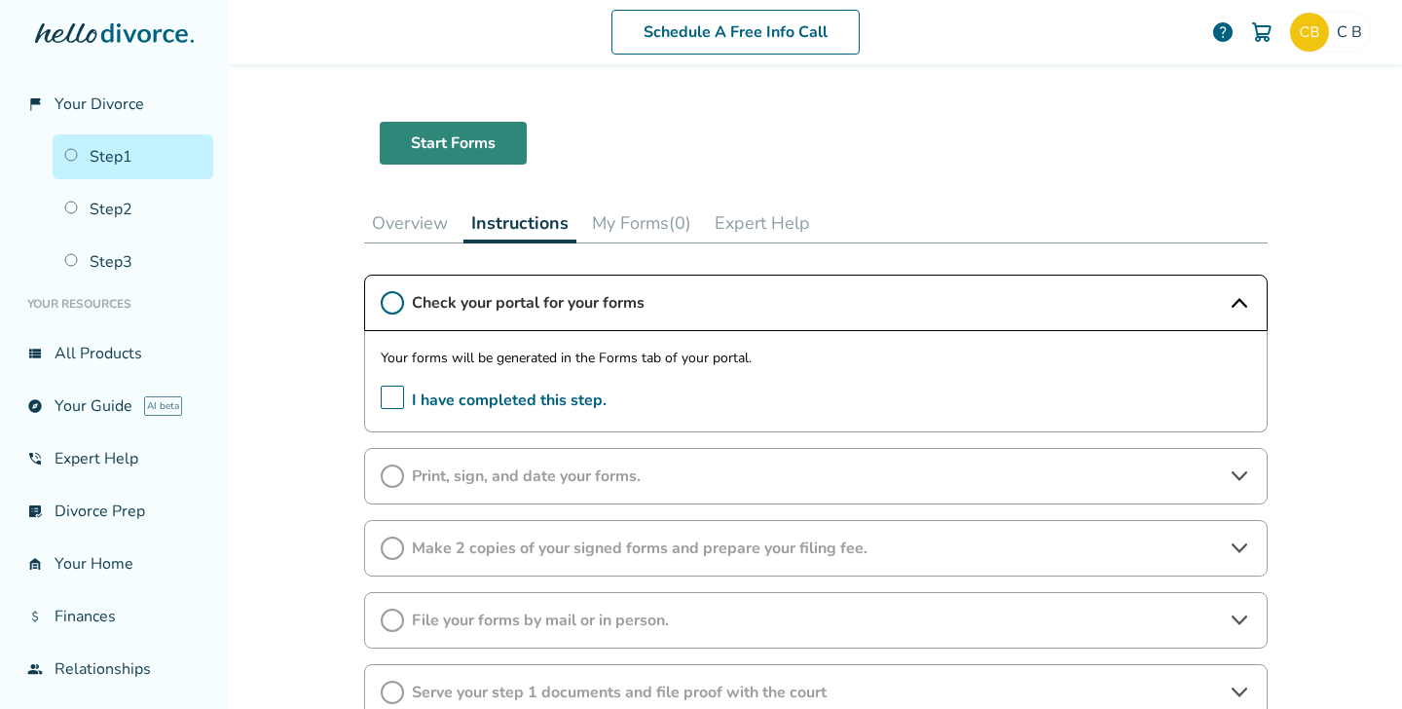
click at [464, 147] on link "Start Forms" at bounding box center [453, 143] width 147 height 43
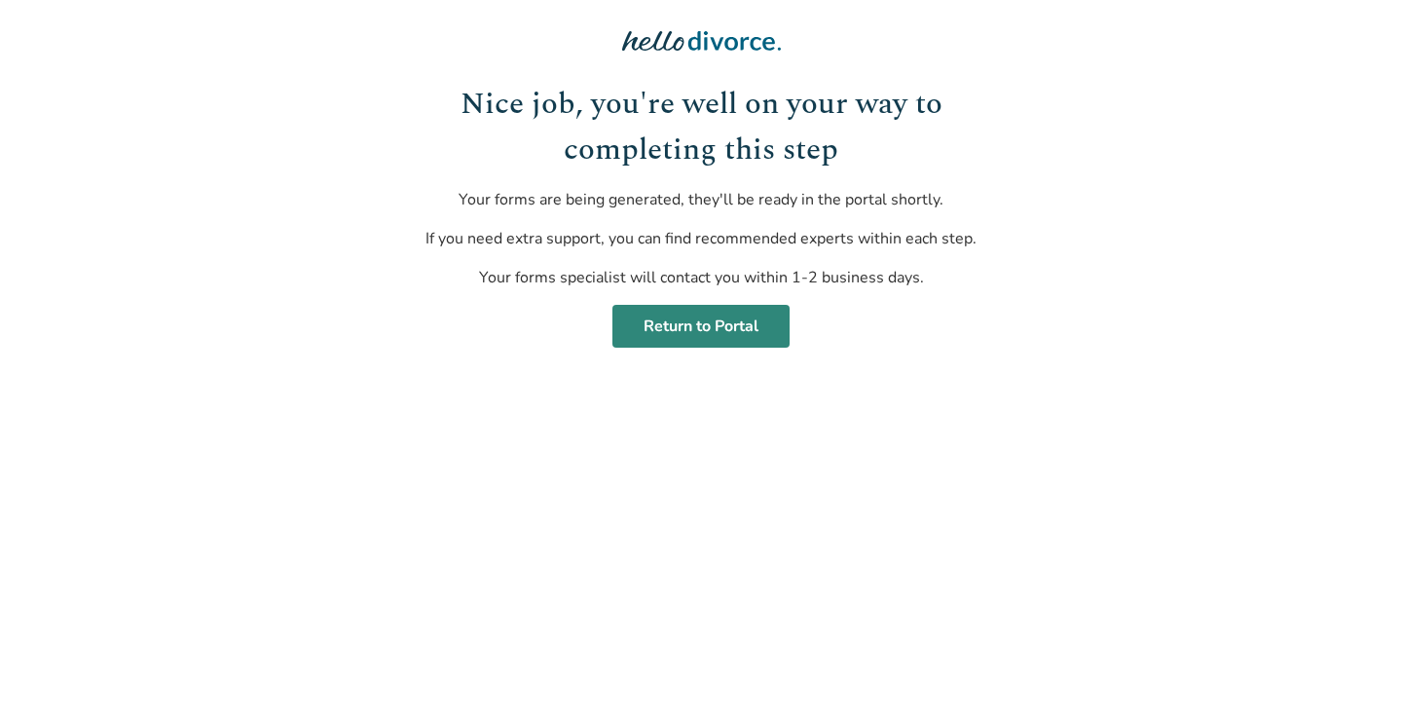
click at [761, 339] on link "Return to Portal" at bounding box center [701, 326] width 177 height 43
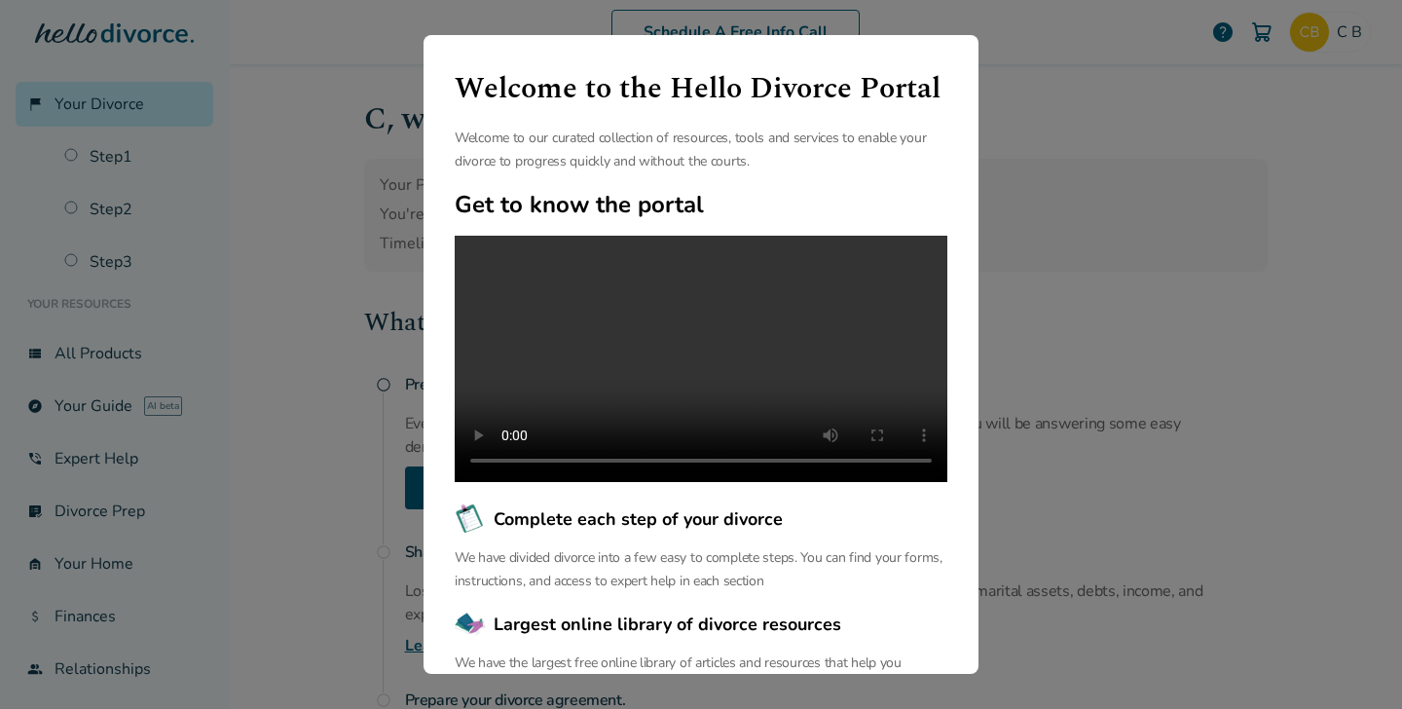
click at [1038, 242] on div "Welcome to the Hello Divorce Portal Welcome to our curated collection of resour…" at bounding box center [701, 354] width 1402 height 709
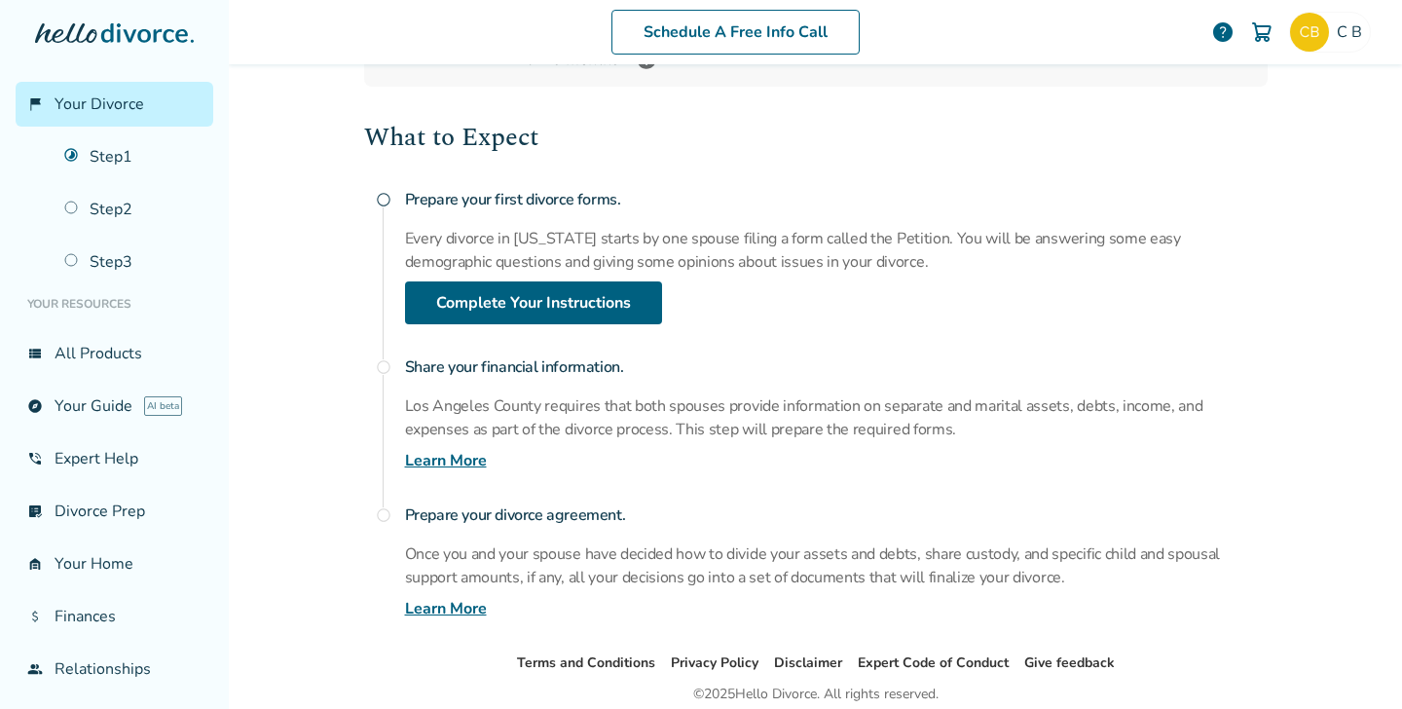
scroll to position [145, 0]
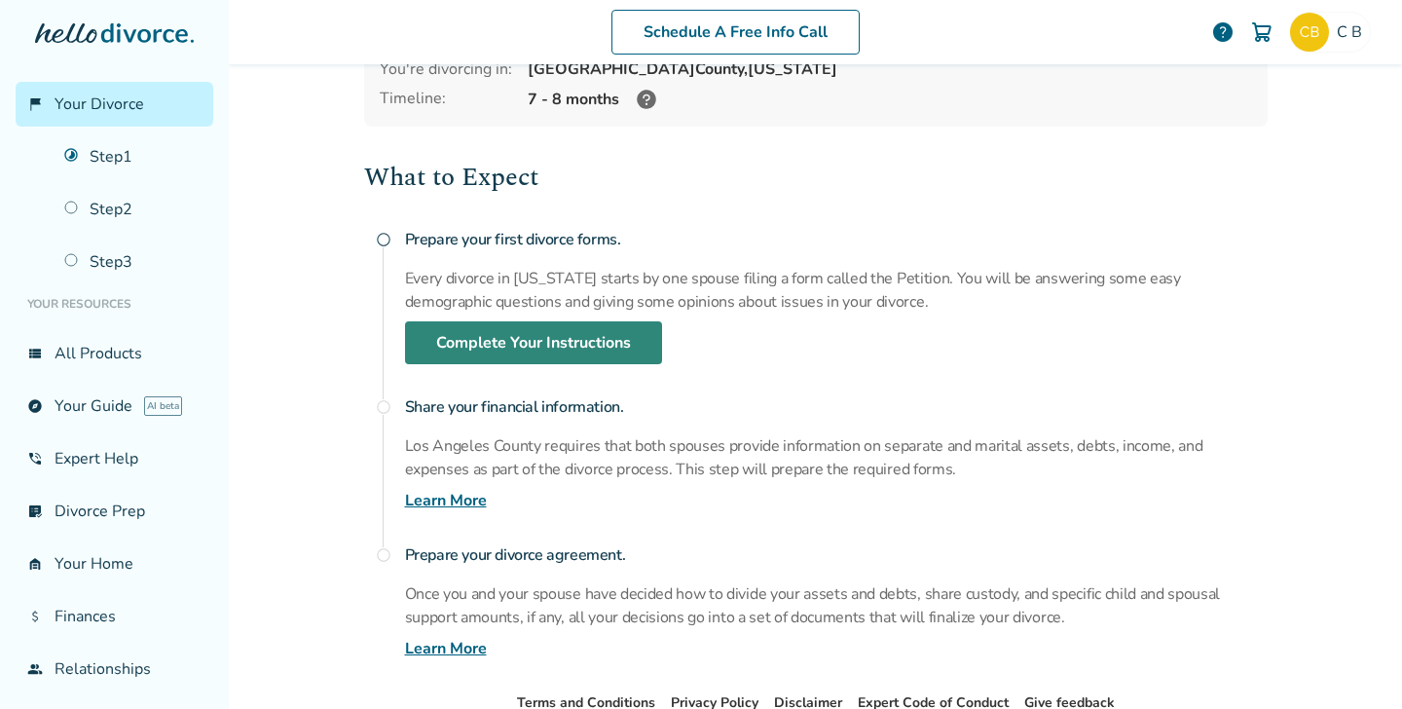
click at [496, 335] on link "Complete Your Instructions" at bounding box center [533, 342] width 257 height 43
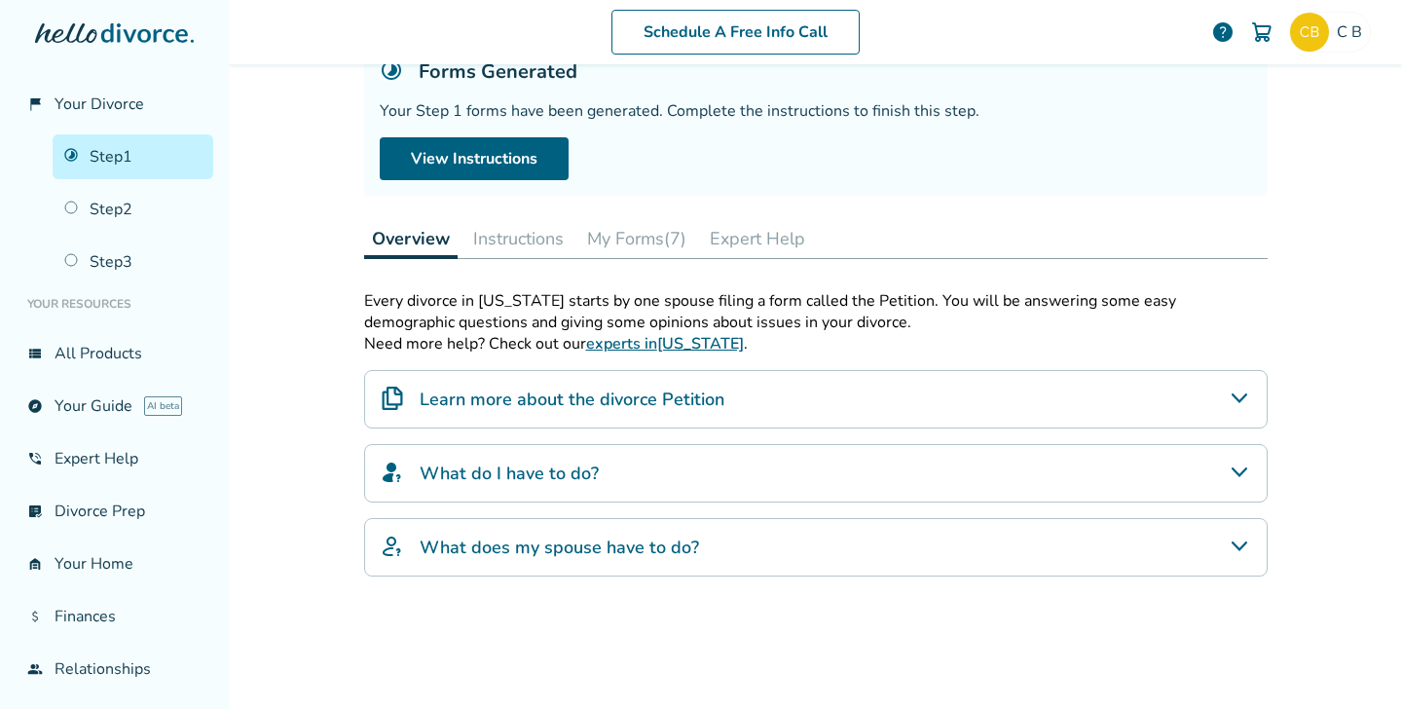
scroll to position [95, 0]
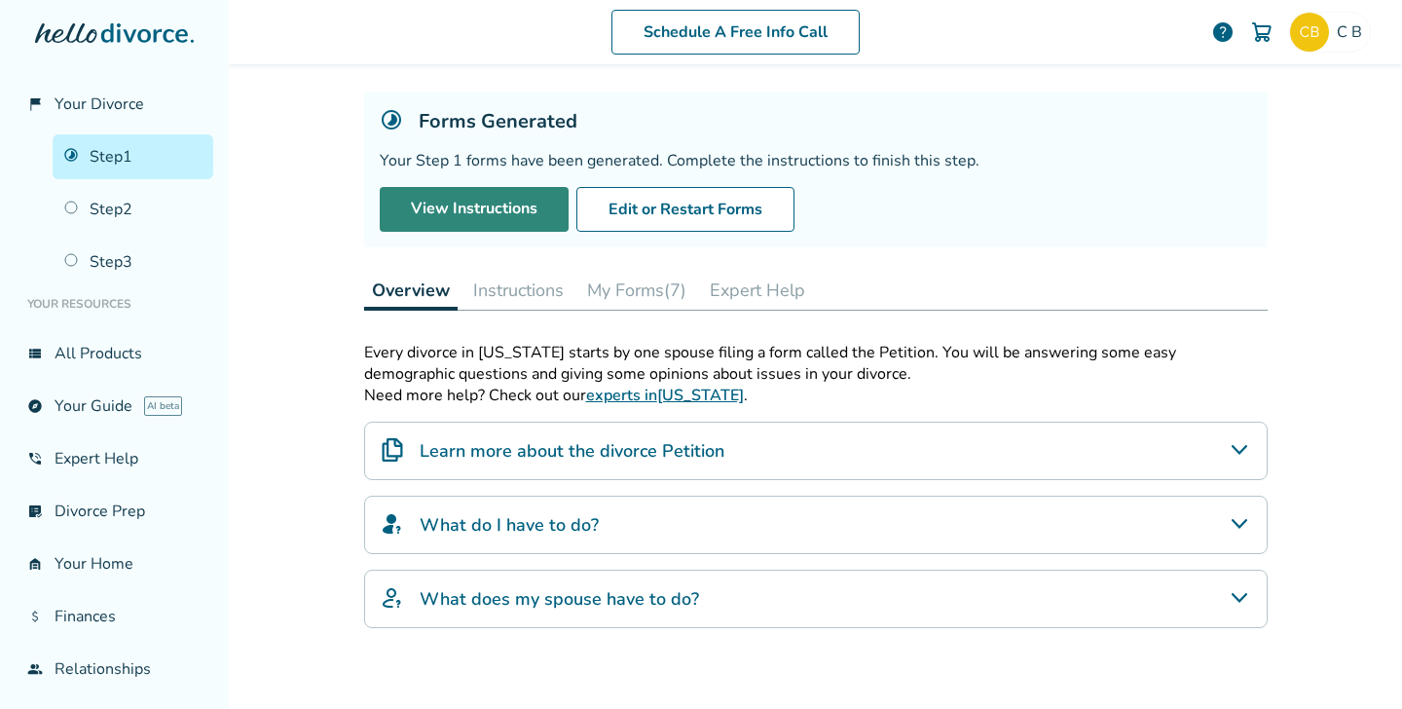
click at [498, 209] on link "View Instructions" at bounding box center [474, 209] width 189 height 45
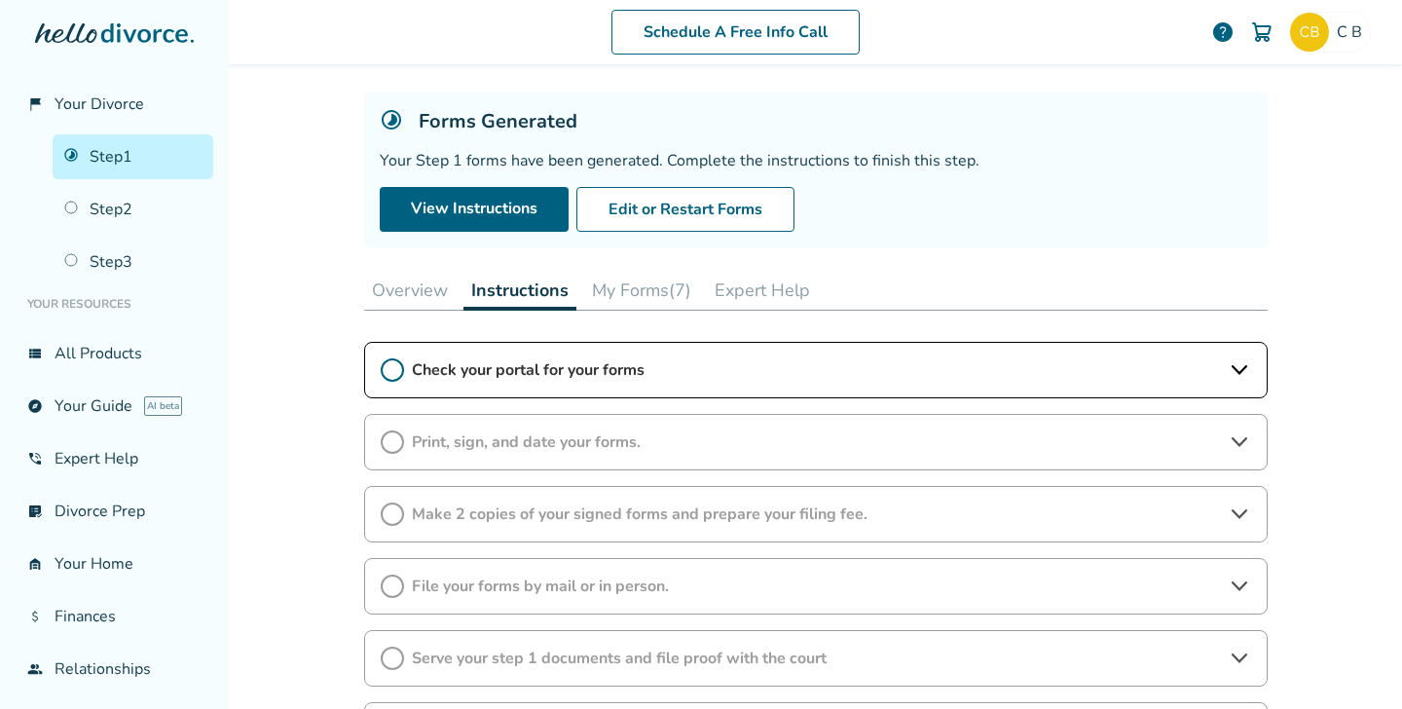
click at [394, 369] on icon at bounding box center [392, 369] width 23 height 23
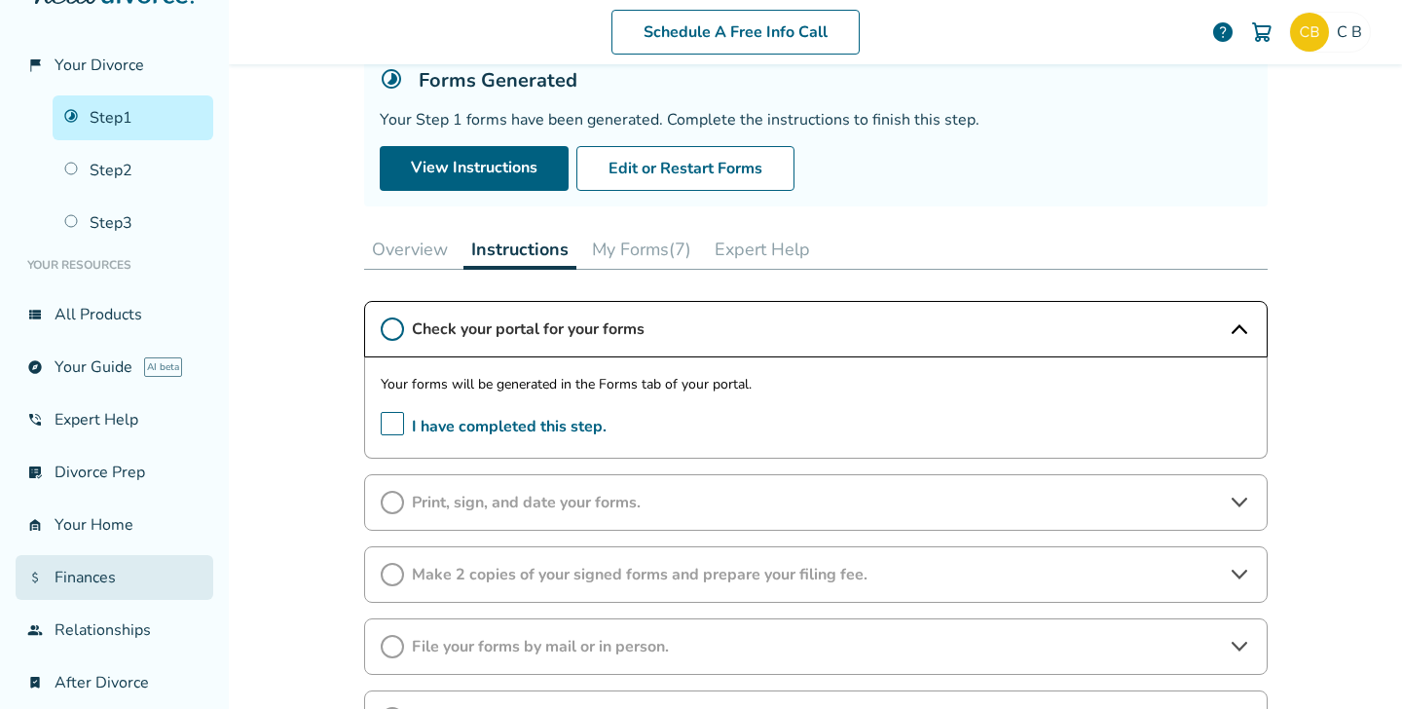
scroll to position [29, 0]
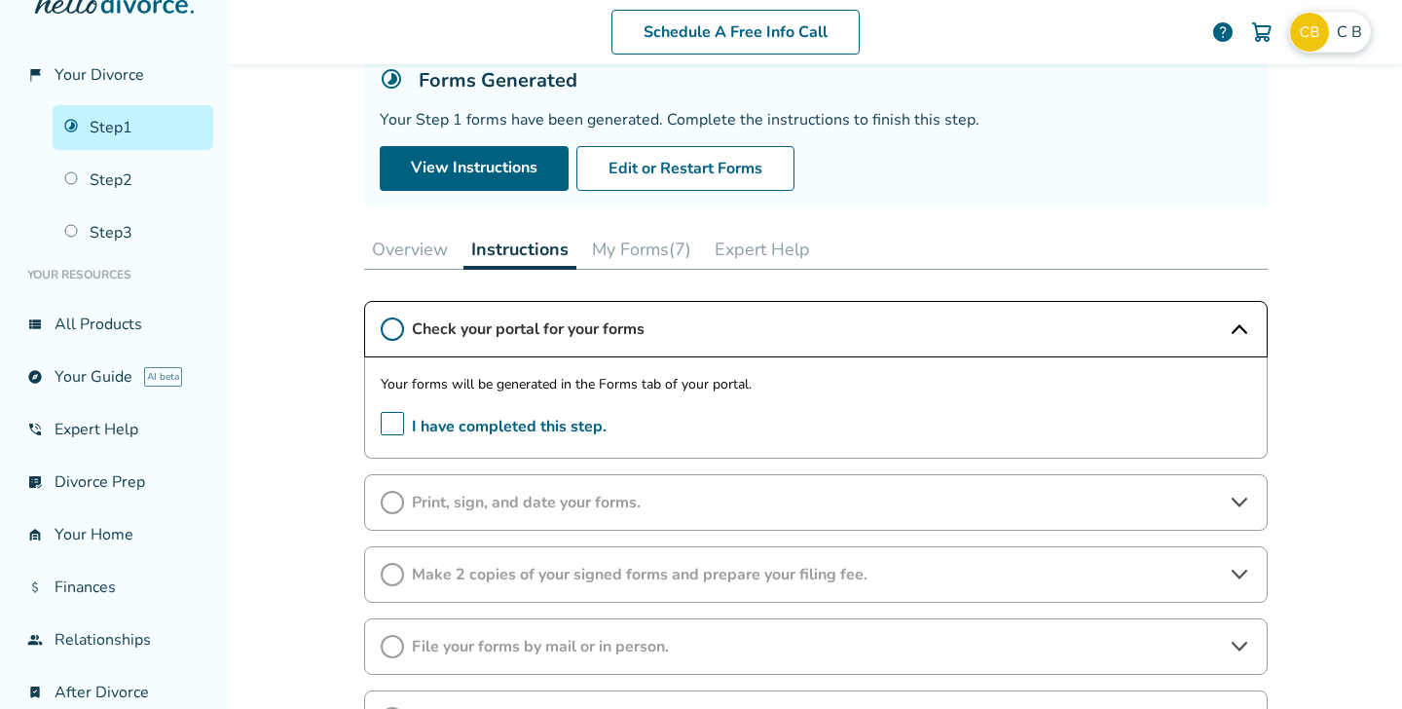
click at [1352, 40] on span "C B" at bounding box center [1353, 31] width 33 height 21
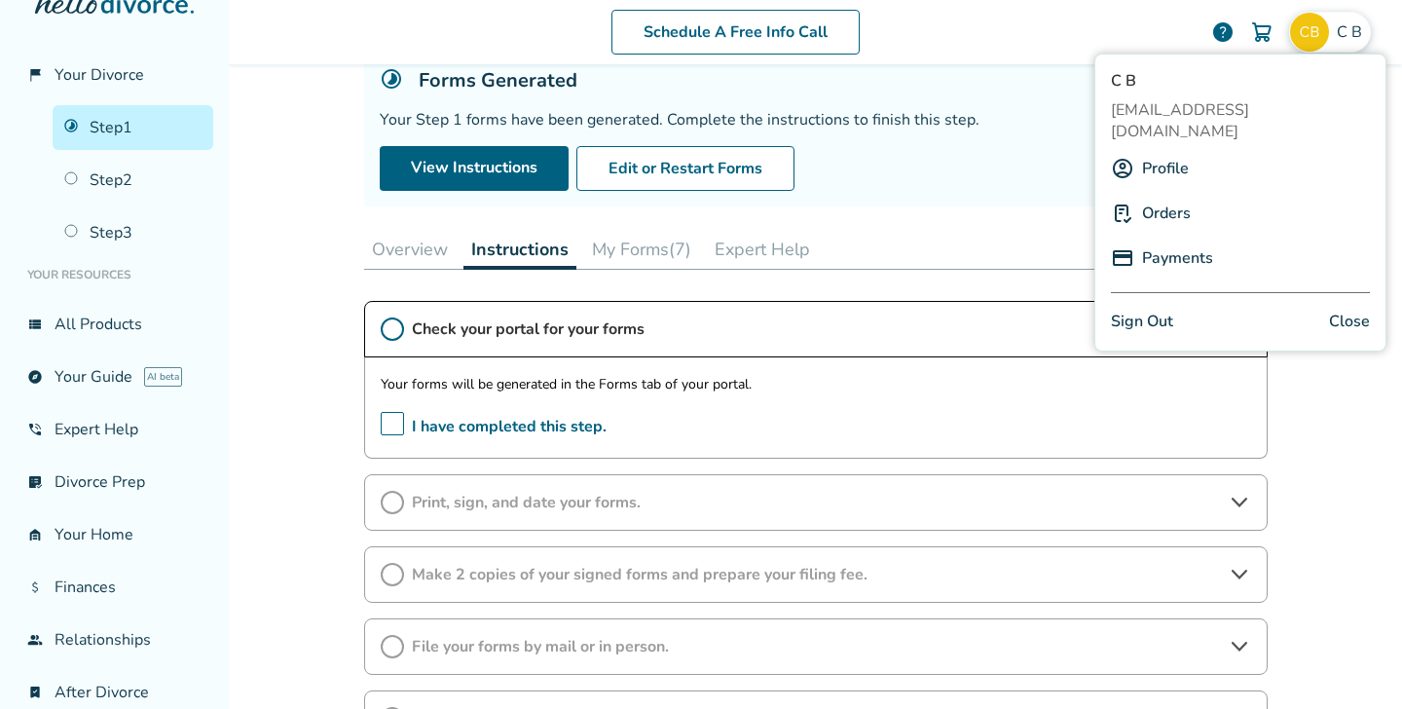
click at [1018, 197] on div "Forms Generated Your Step 1 forms have been generated. Complete the instruction…" at bounding box center [816, 129] width 904 height 155
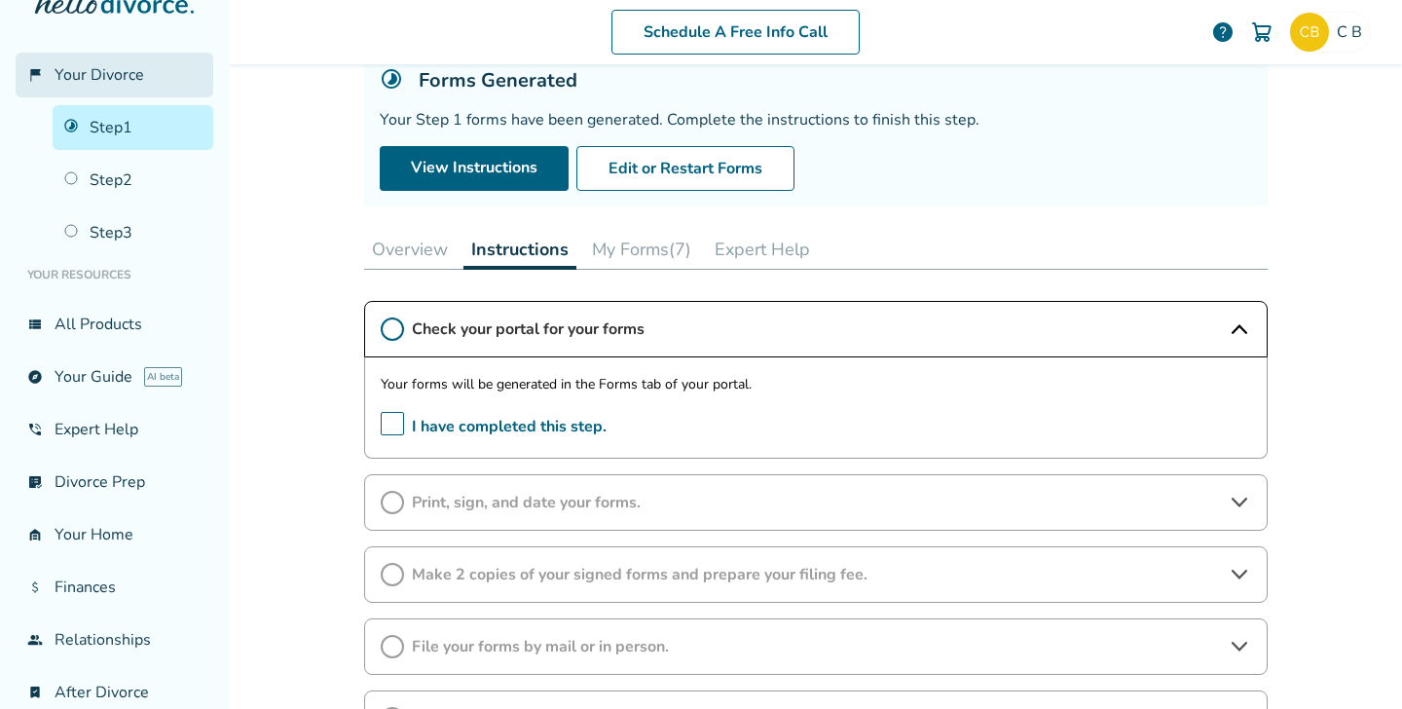
click at [103, 70] on span "Your Divorce" at bounding box center [100, 74] width 90 height 21
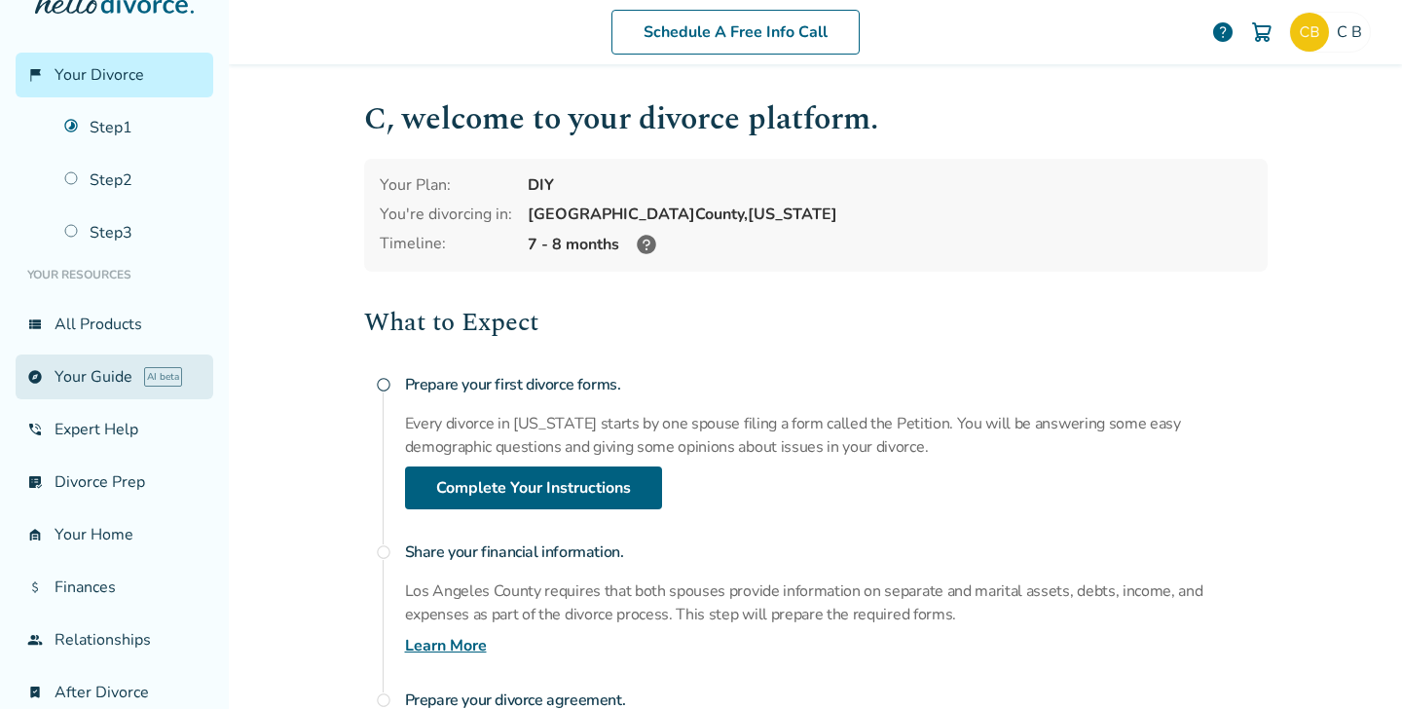
click at [101, 378] on link "explore Your Guide AI beta" at bounding box center [115, 376] width 198 height 45
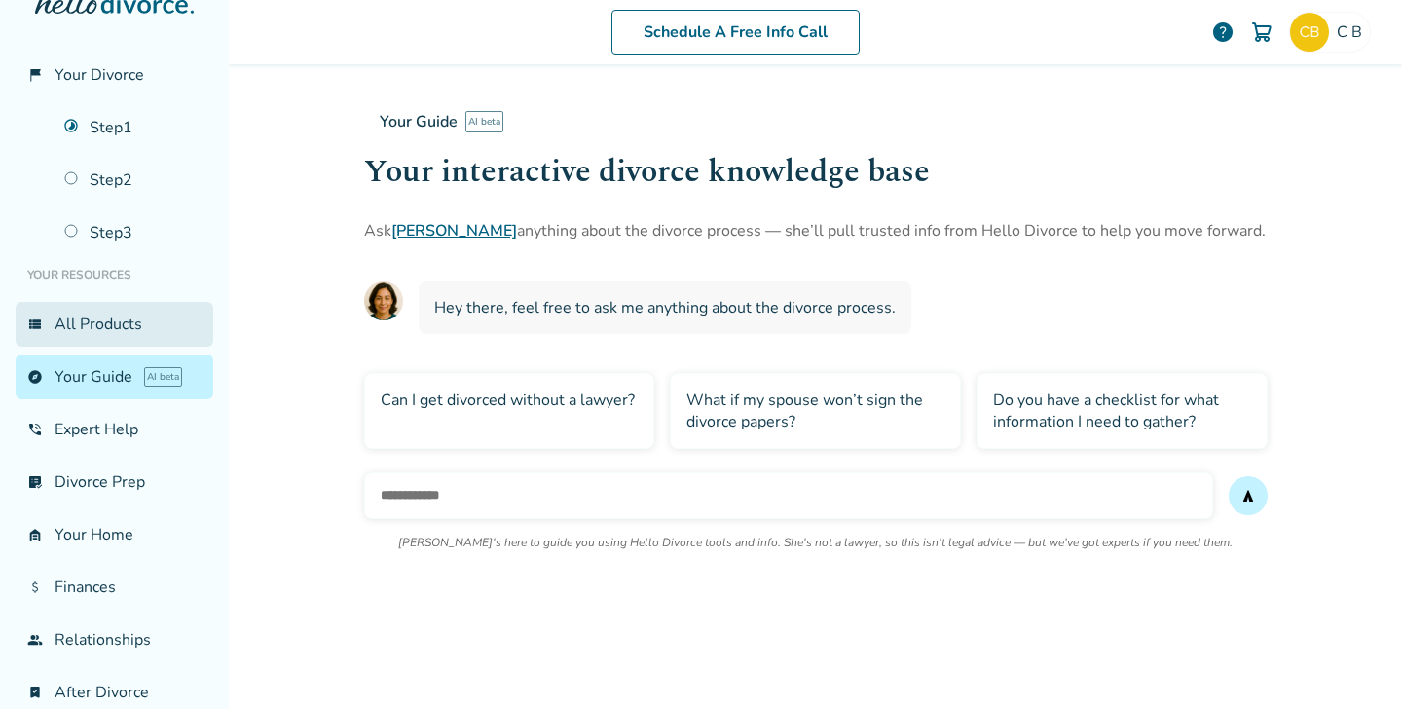
click at [109, 327] on link "view_list All Products" at bounding box center [115, 324] width 198 height 45
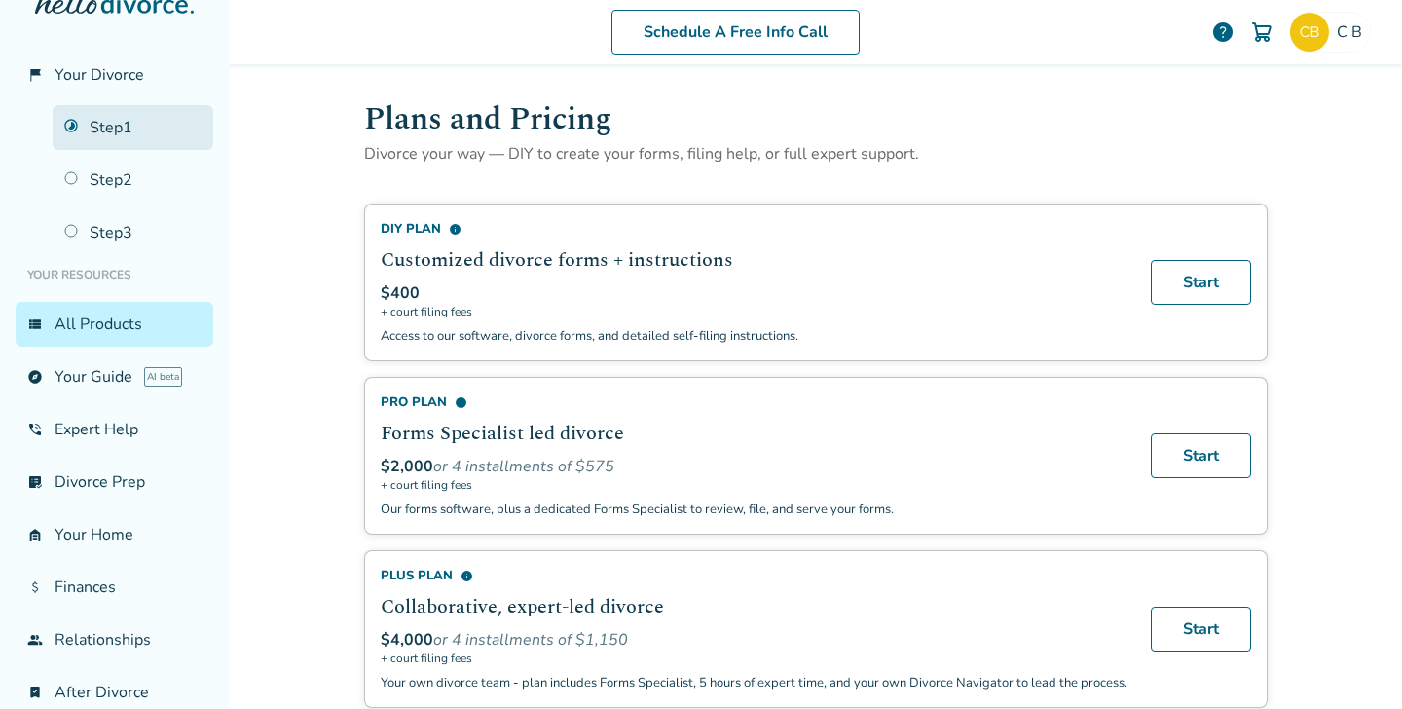
click at [128, 127] on link "Step 1" at bounding box center [133, 127] width 161 height 45
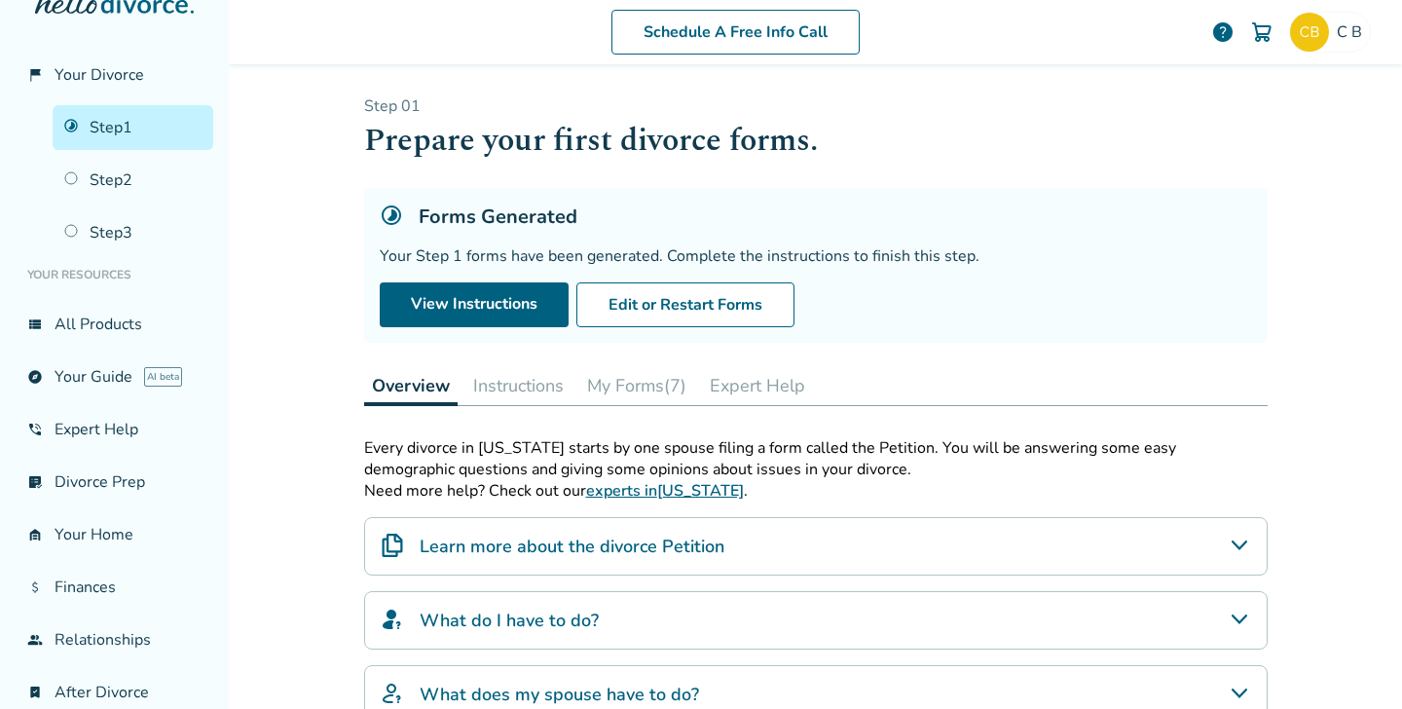
click at [648, 384] on button "My Forms (7)" at bounding box center [636, 385] width 115 height 39
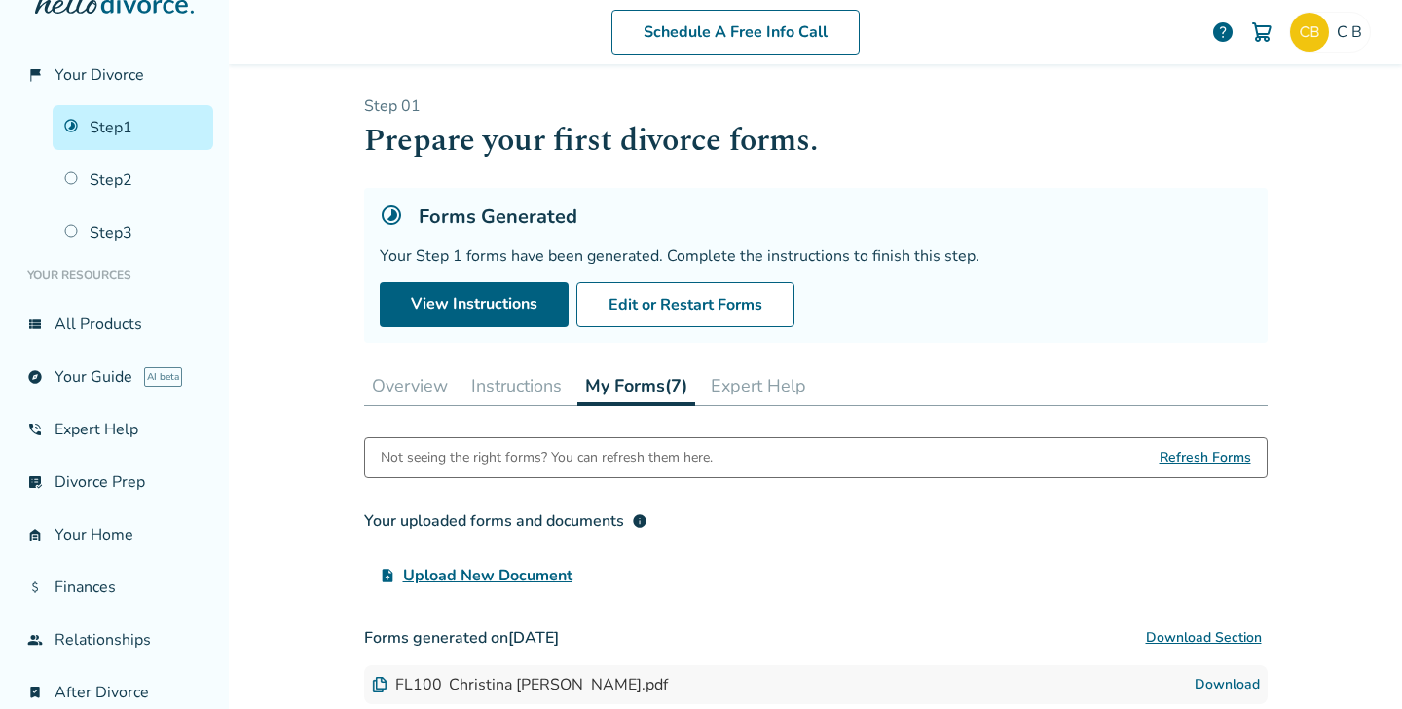
click at [523, 387] on button "Instructions" at bounding box center [517, 385] width 106 height 39
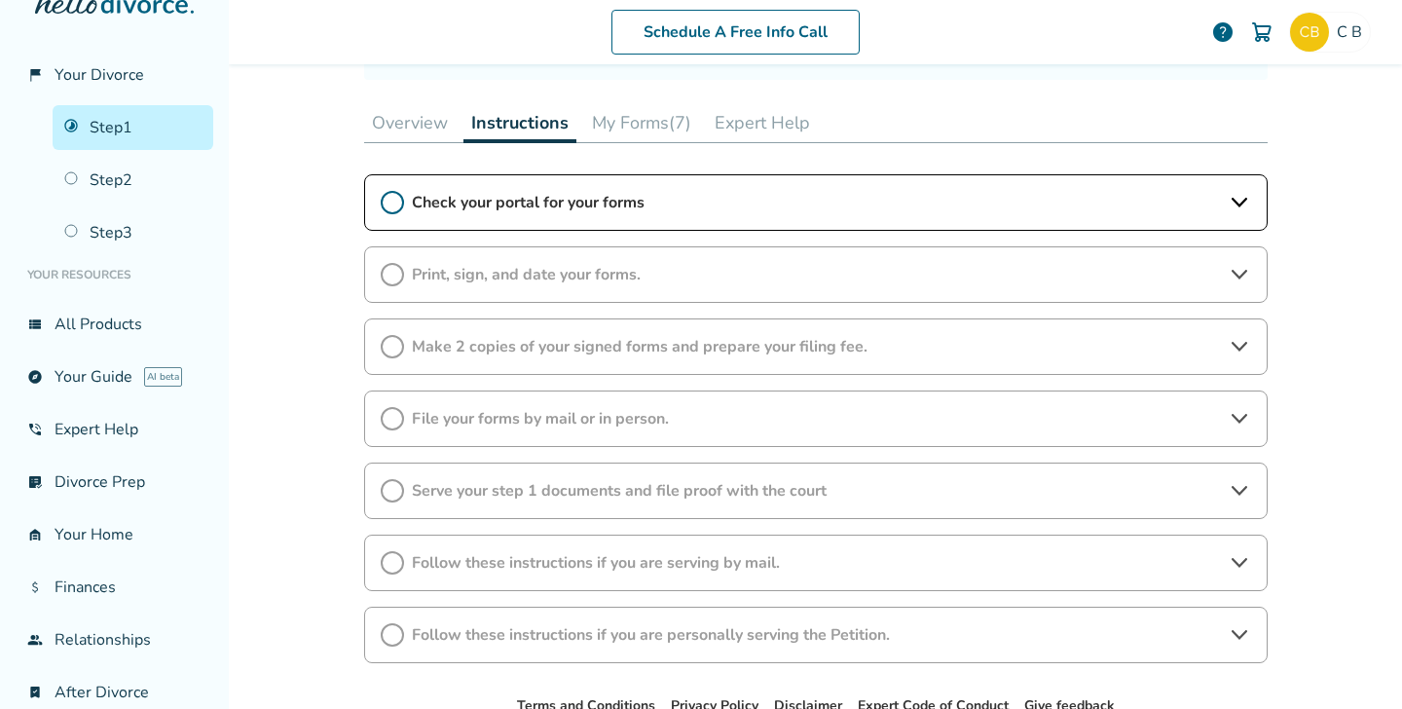
scroll to position [292, 0]
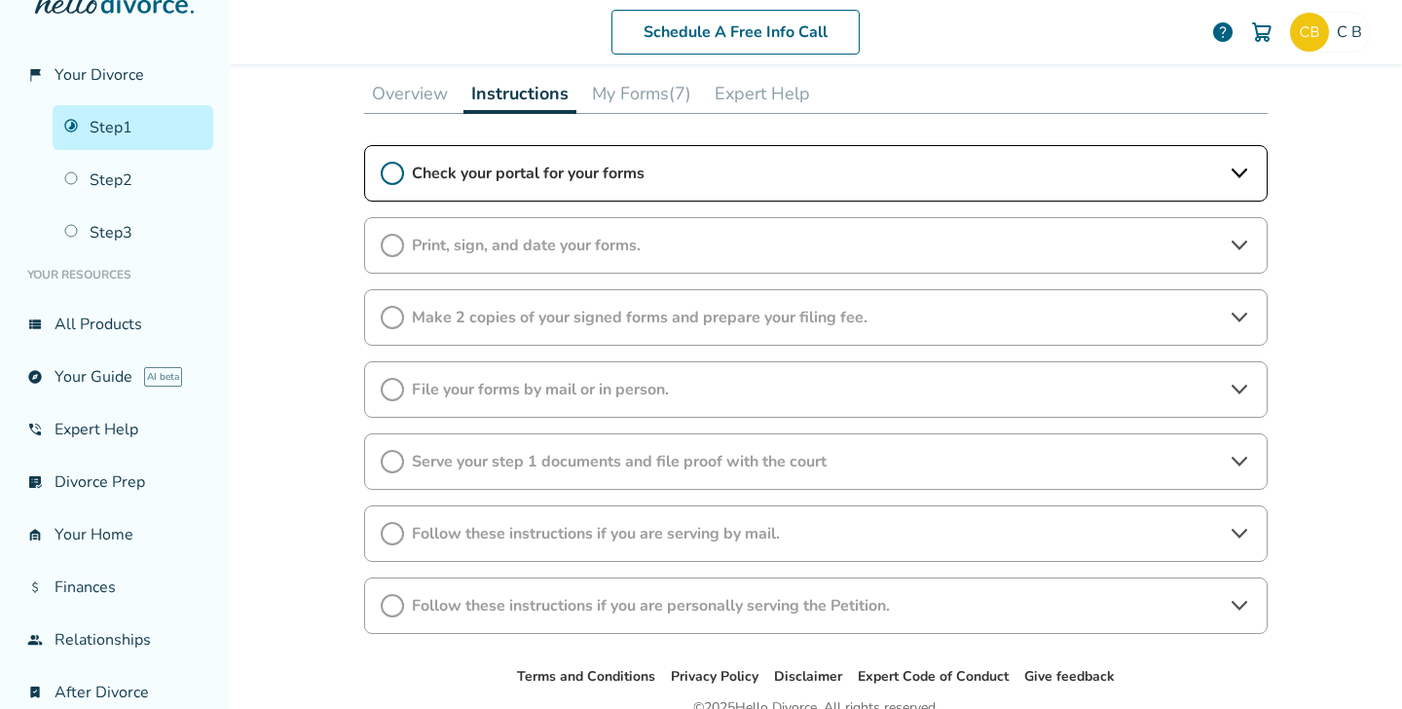
click at [391, 239] on icon at bounding box center [392, 245] width 23 height 23
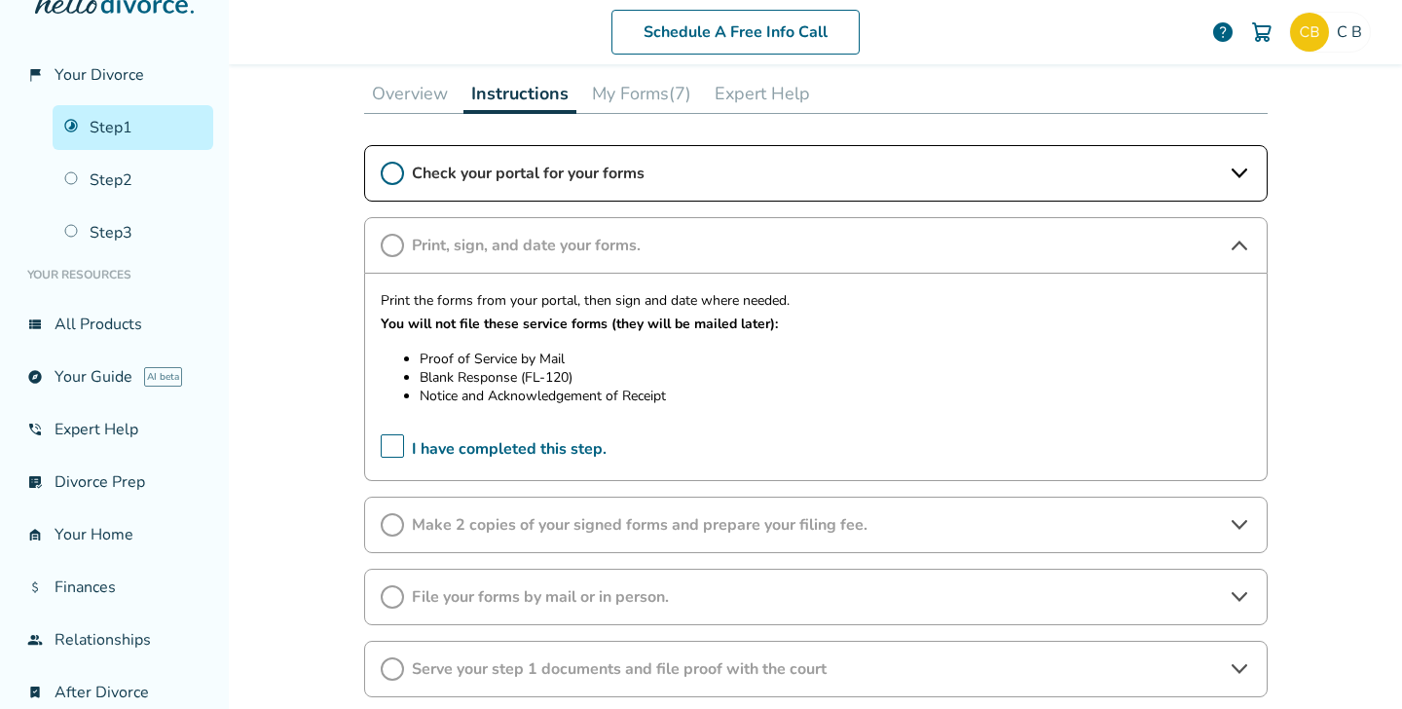
click at [393, 171] on icon at bounding box center [392, 173] width 23 height 23
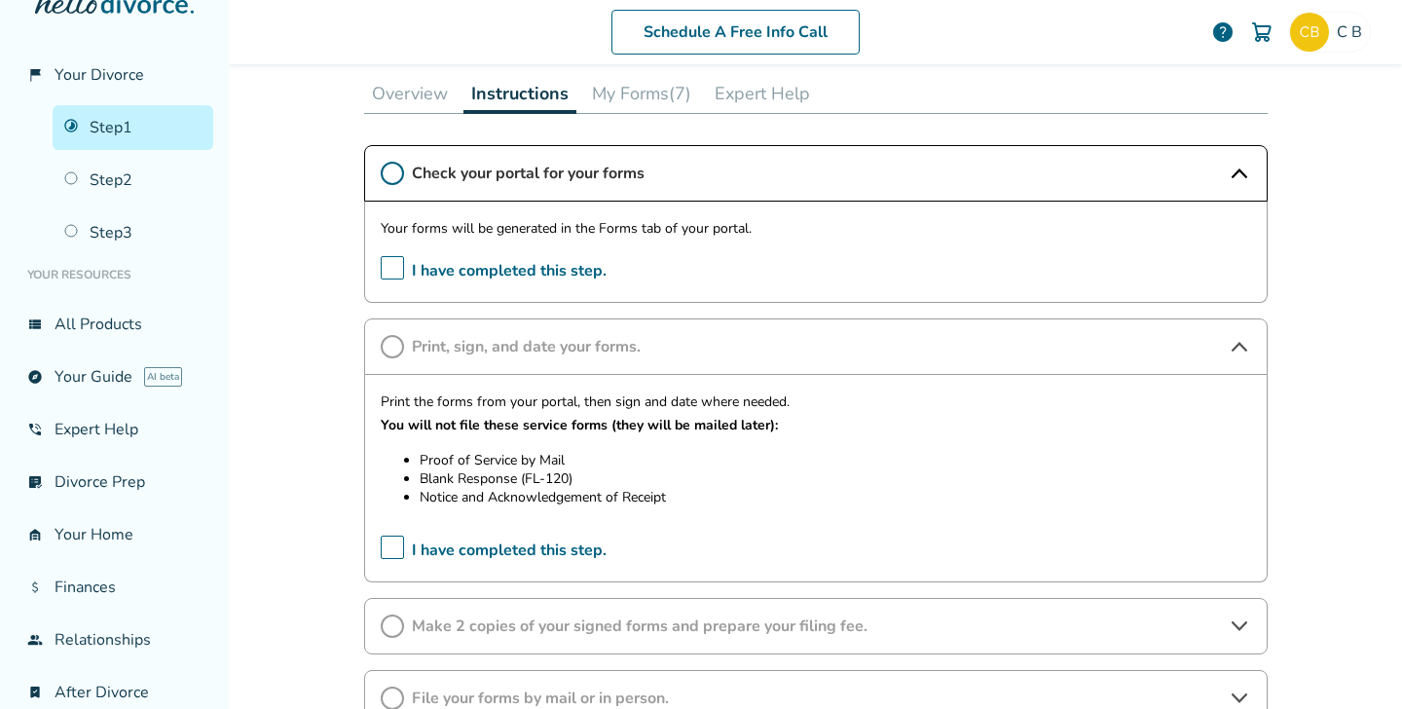
click at [642, 95] on button "My Forms (7)" at bounding box center [641, 93] width 115 height 39
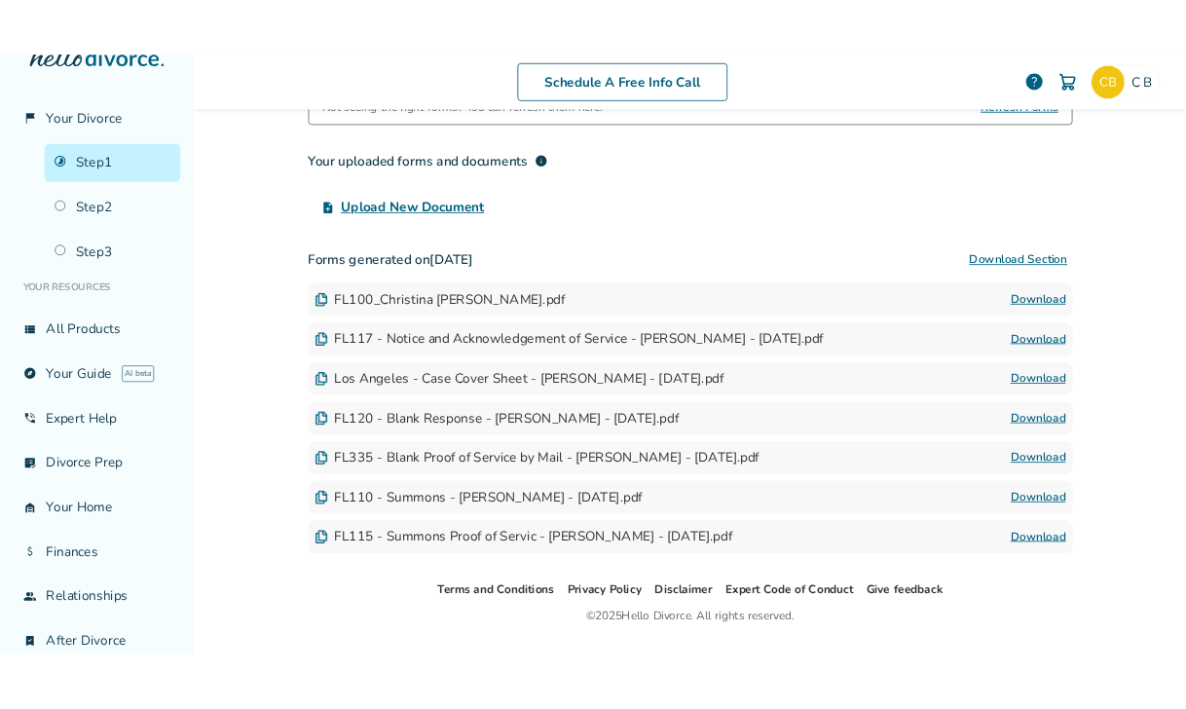
scroll to position [397, 0]
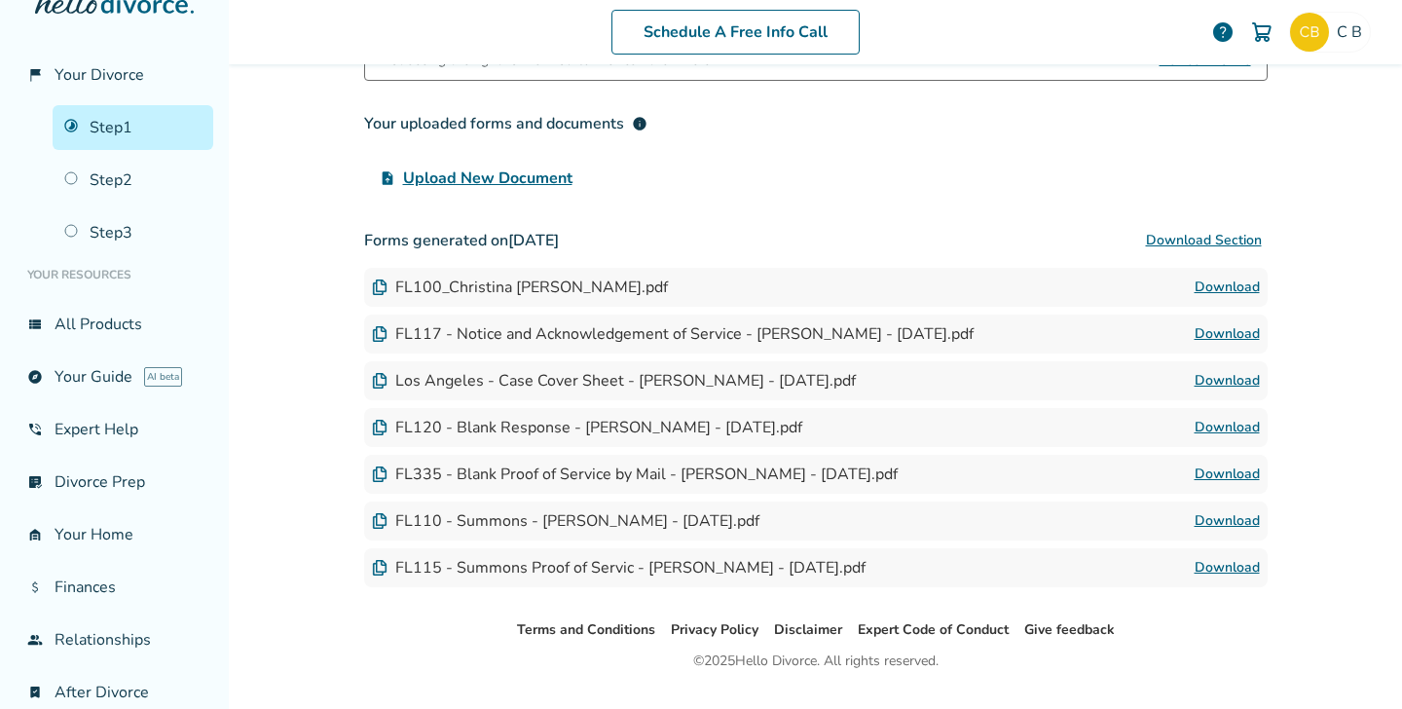
click at [1215, 522] on link "Download" at bounding box center [1227, 520] width 65 height 23
click at [1209, 238] on button "Download Section" at bounding box center [1204, 240] width 128 height 39
click at [1209, 239] on button "Download Section" at bounding box center [1204, 240] width 128 height 39
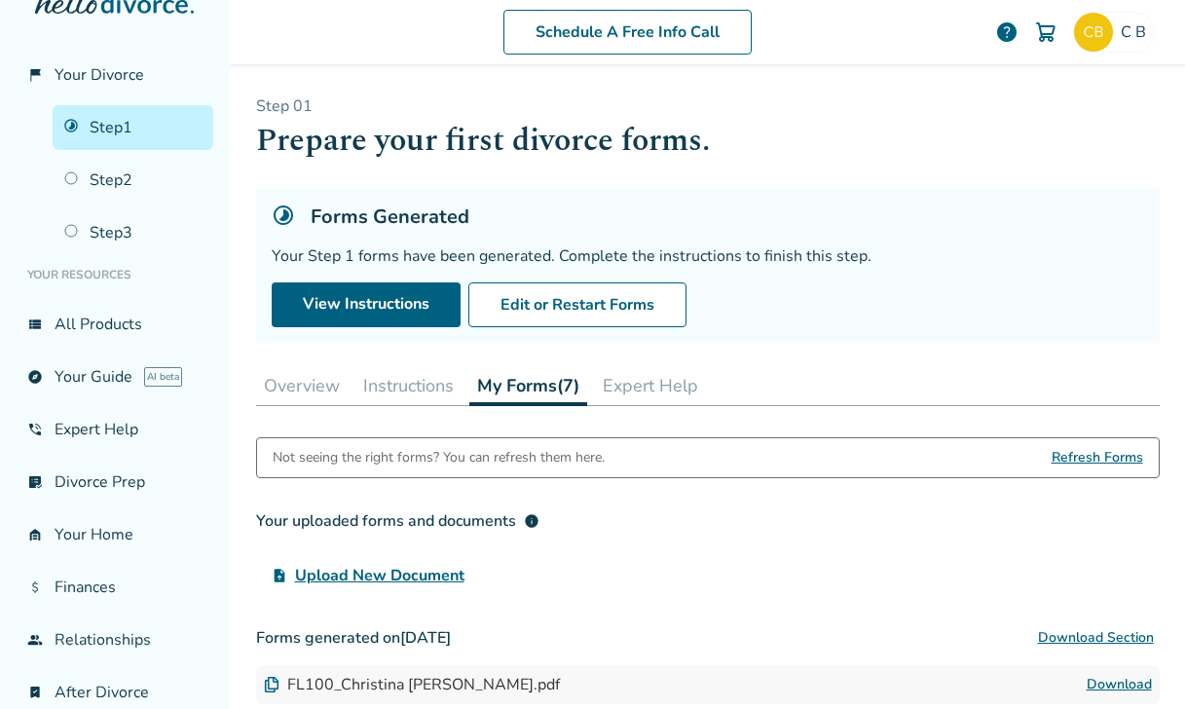
scroll to position [0, 0]
click at [429, 389] on button "Instructions" at bounding box center [408, 385] width 106 height 39
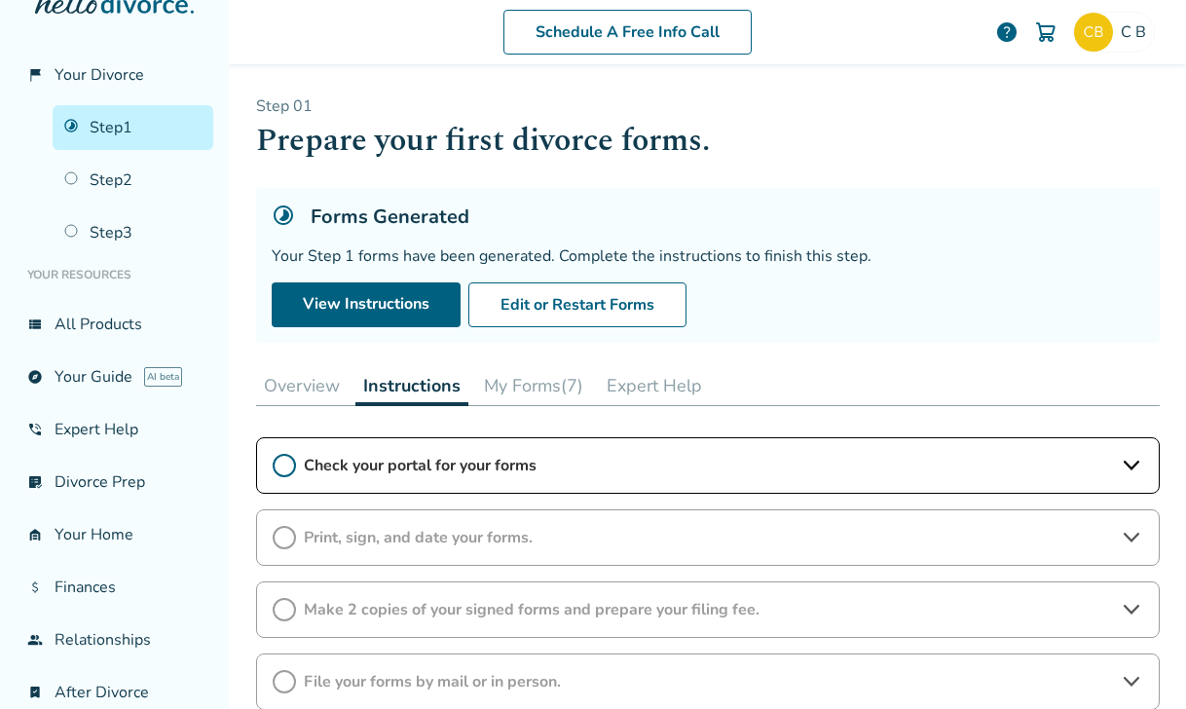
click at [1136, 465] on icon at bounding box center [1131, 465] width 23 height 23
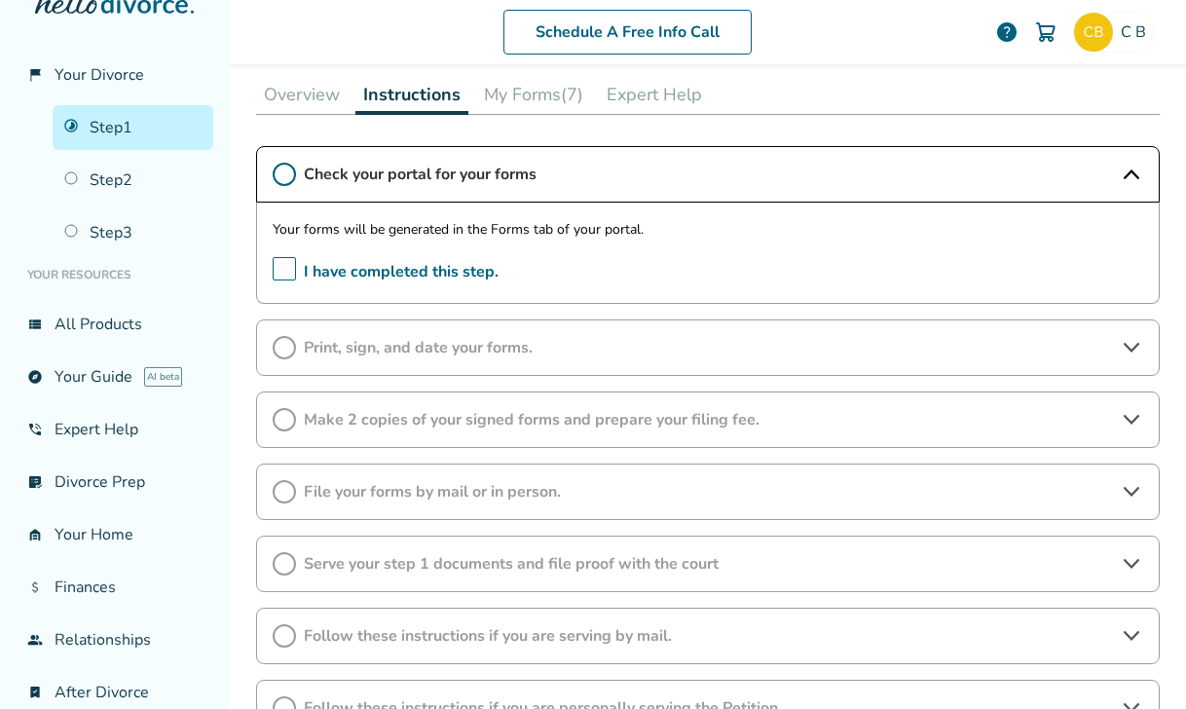
scroll to position [293, 0]
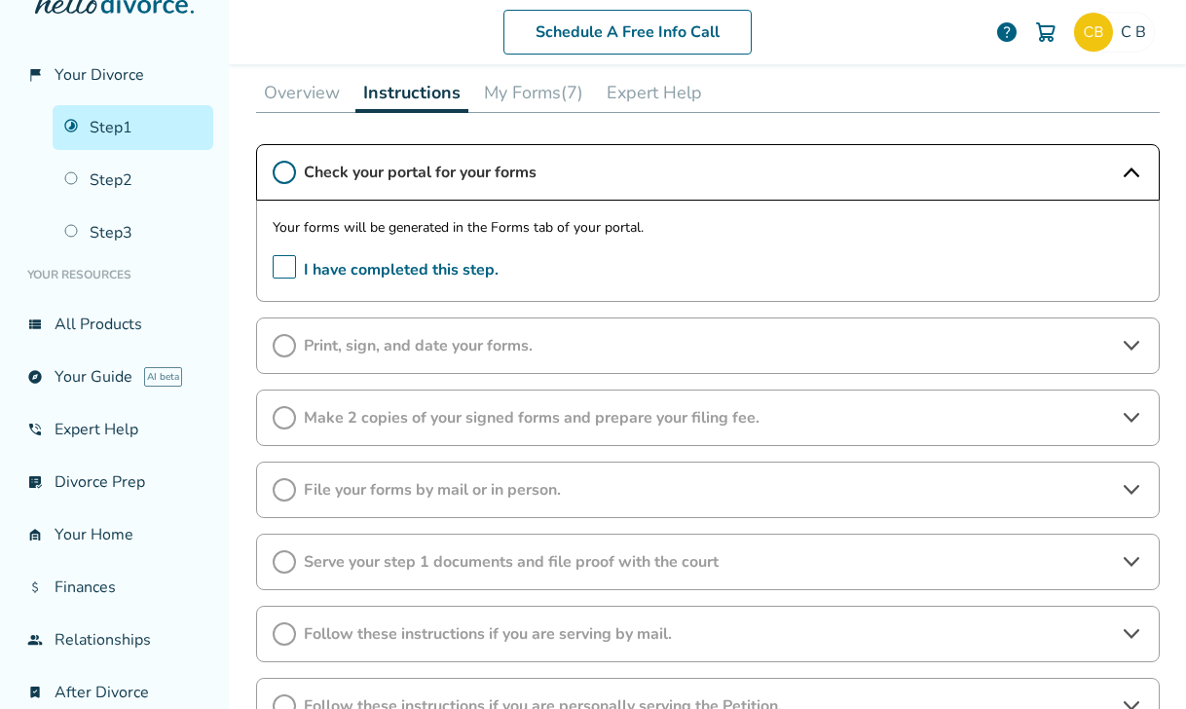
click at [290, 271] on span "I have completed this step." at bounding box center [386, 270] width 226 height 30
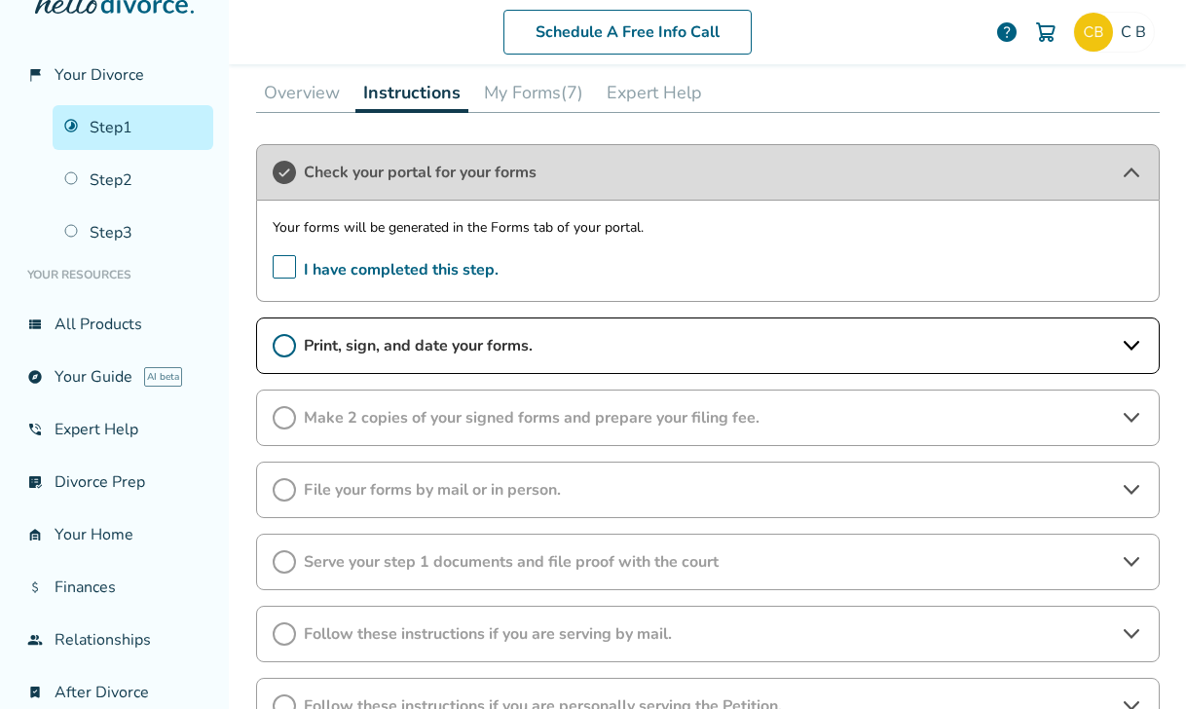
click at [288, 347] on icon at bounding box center [284, 345] width 23 height 23
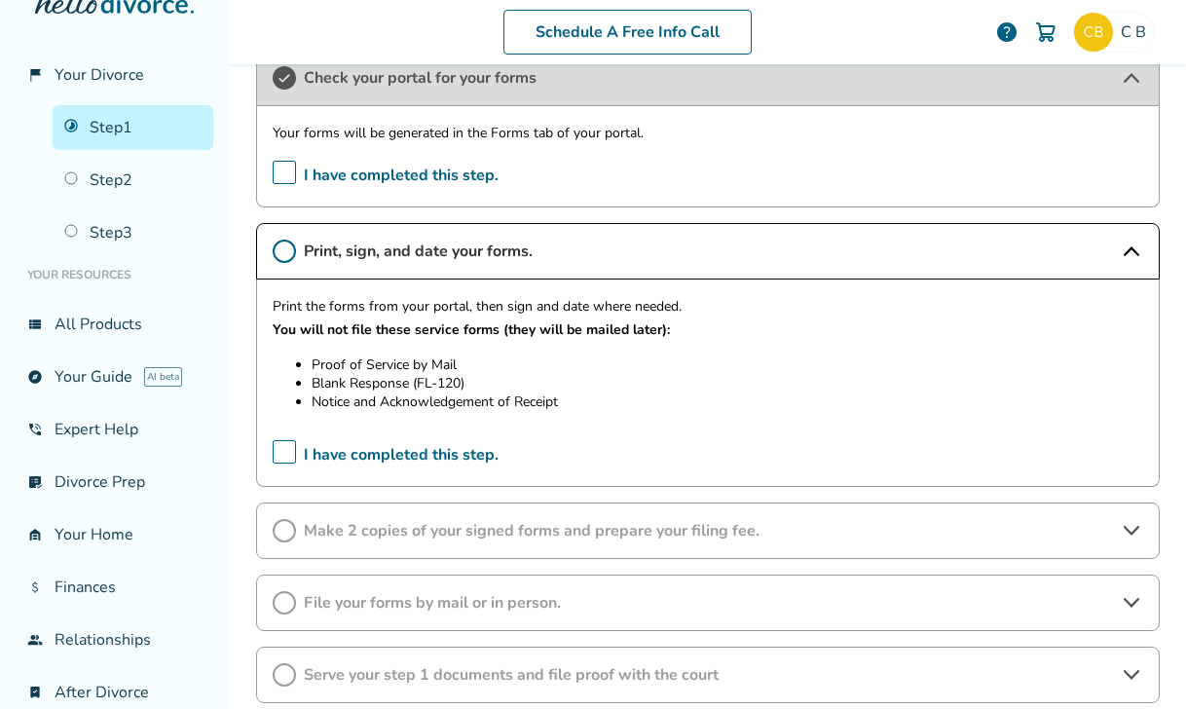
scroll to position [394, 0]
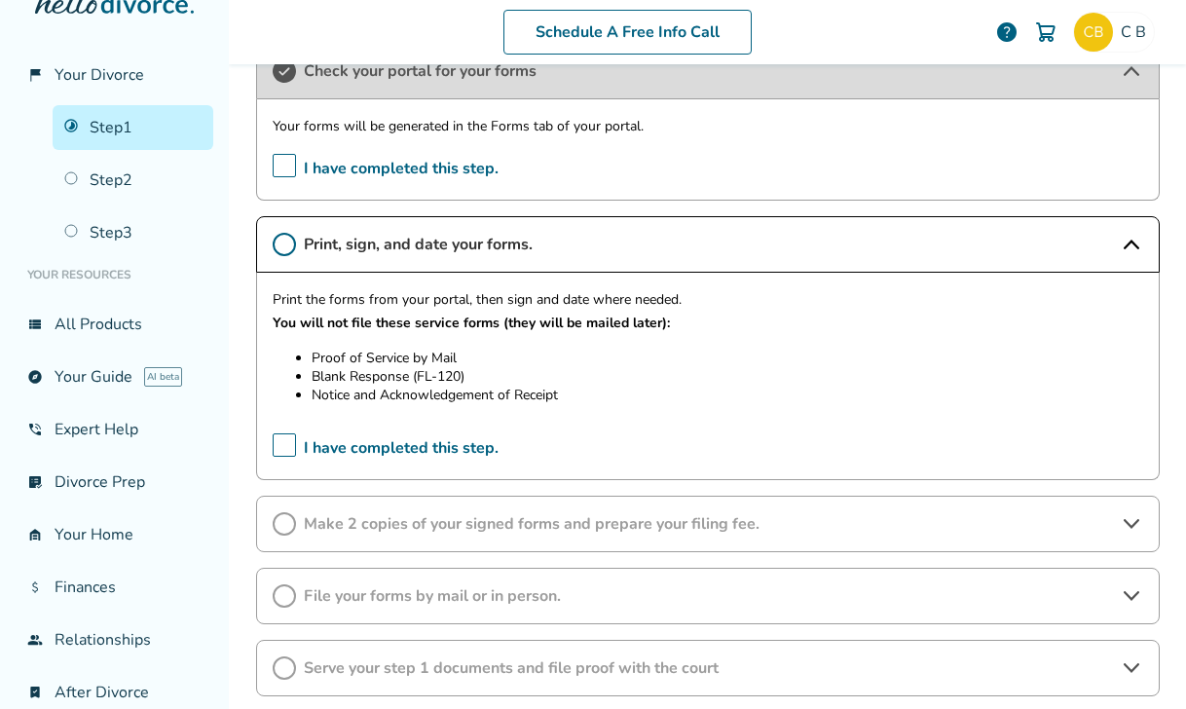
click at [1132, 598] on icon at bounding box center [1131, 596] width 16 height 10
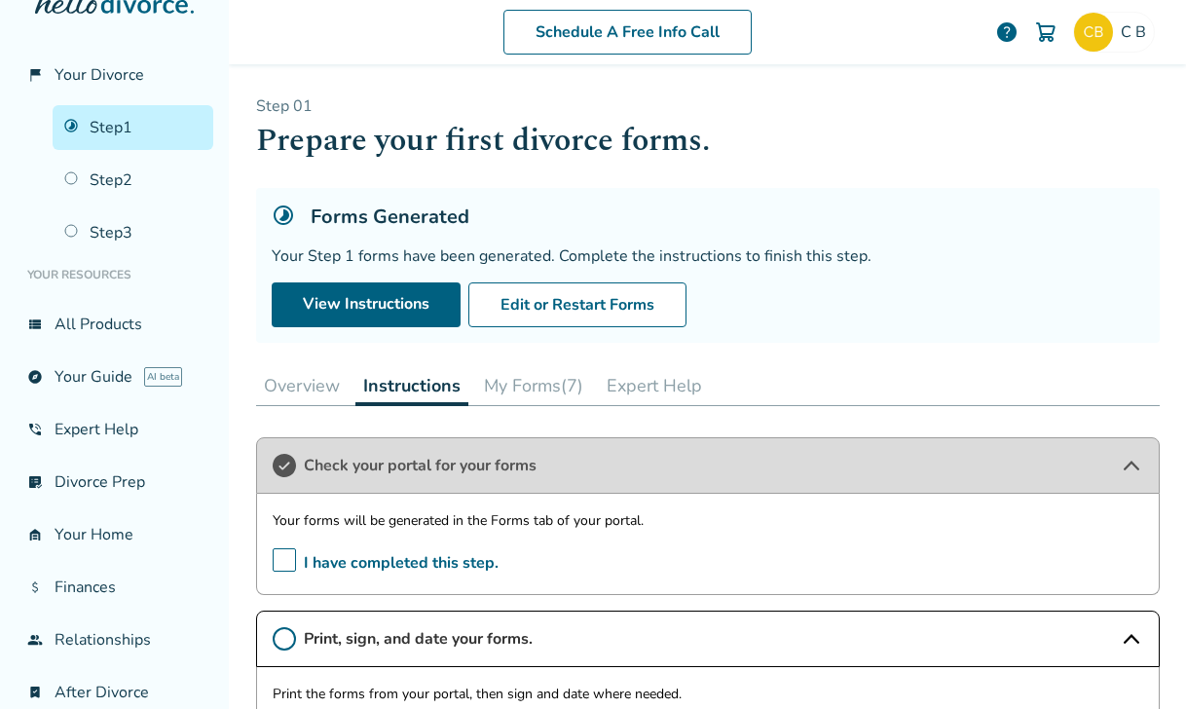
scroll to position [0, 0]
click at [537, 390] on button "My Forms (7)" at bounding box center [533, 385] width 115 height 39
